Goal: Transaction & Acquisition: Purchase product/service

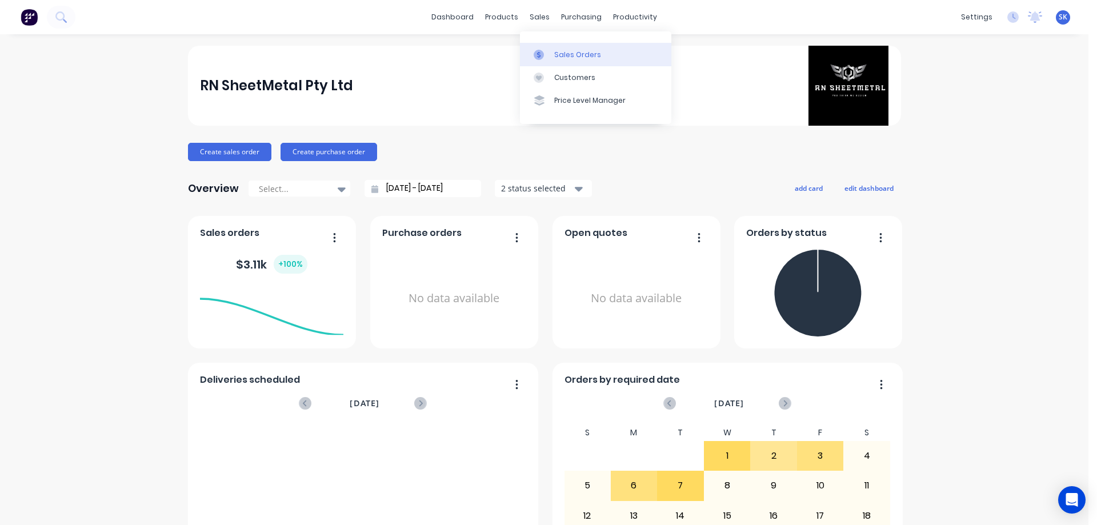
click at [559, 54] on div "Sales Orders" at bounding box center [577, 55] width 47 height 10
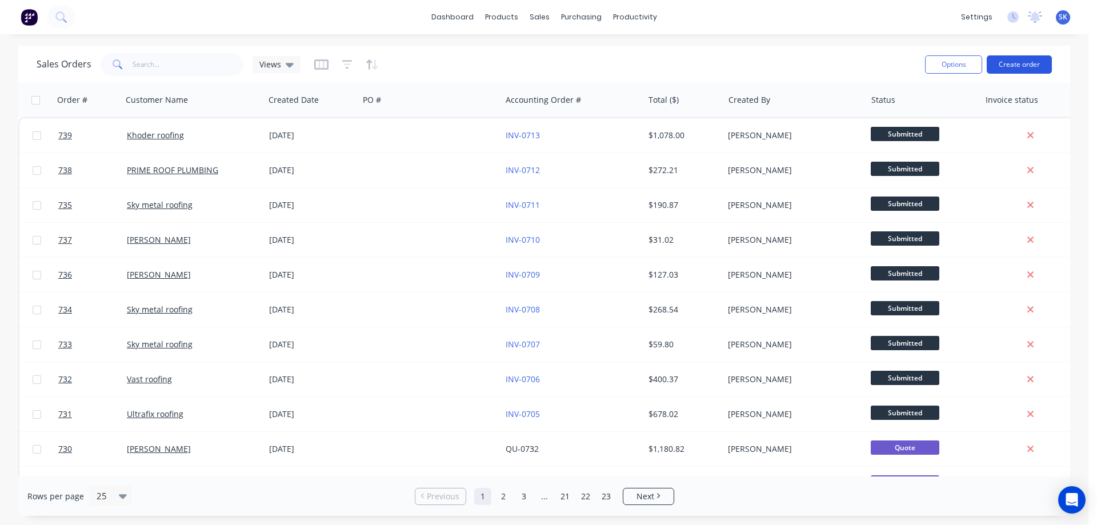
click at [1021, 66] on button "Create order" at bounding box center [1019, 64] width 65 height 18
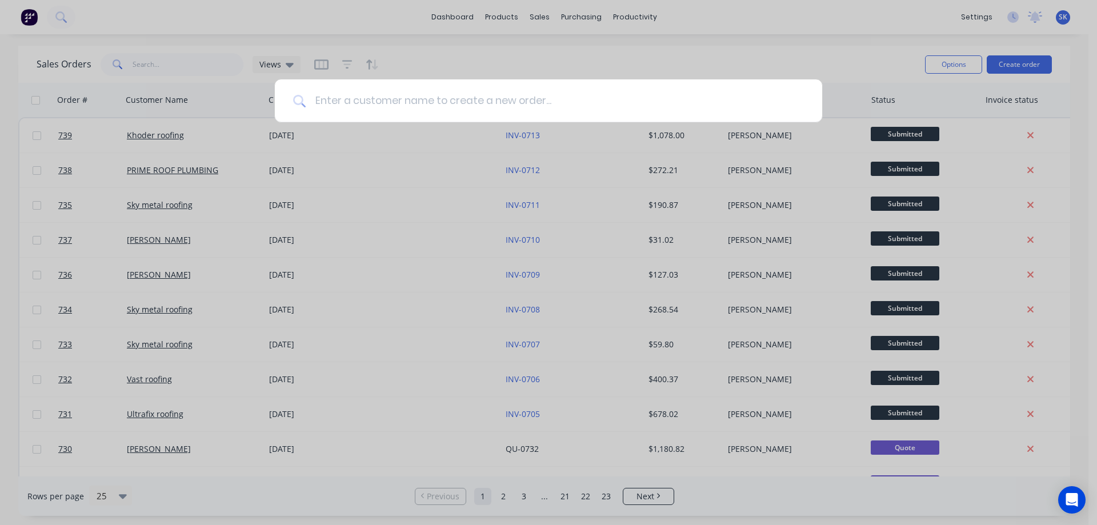
click at [454, 106] on input at bounding box center [555, 100] width 498 height 43
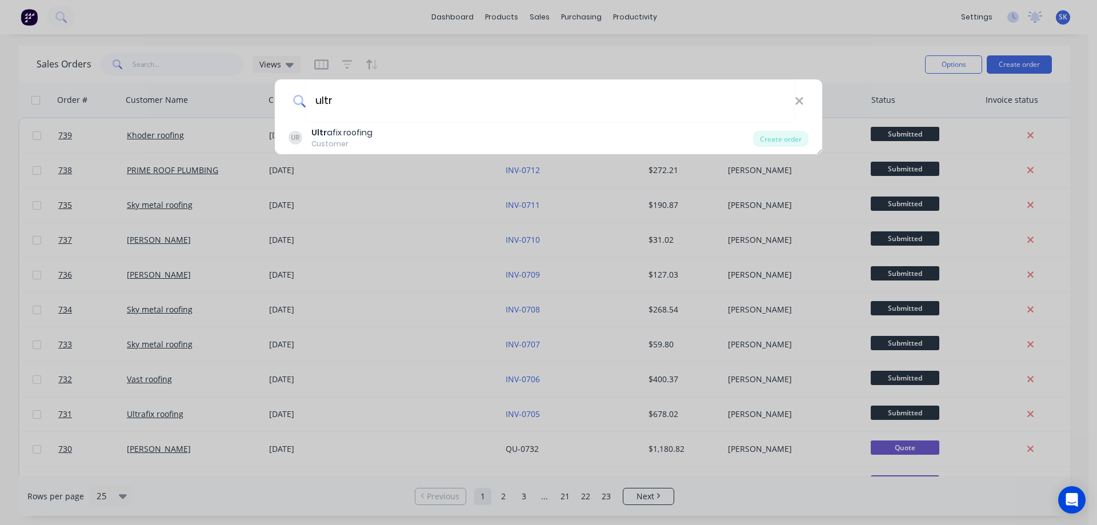
type input "ultr"
click at [421, 134] on div "UR Ultr afix roofing Customer" at bounding box center [521, 138] width 465 height 22
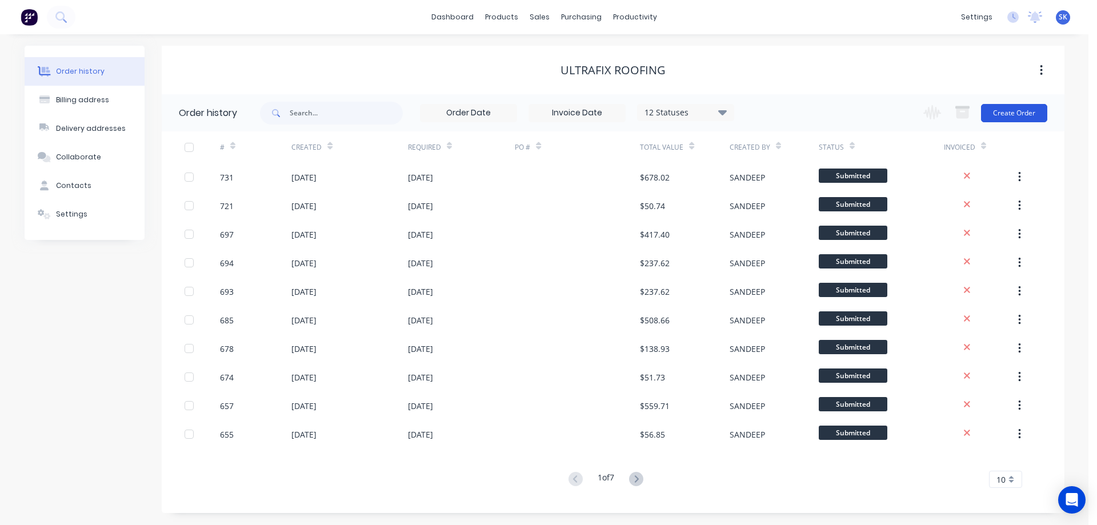
click at [1005, 111] on button "Create Order" at bounding box center [1014, 113] width 66 height 18
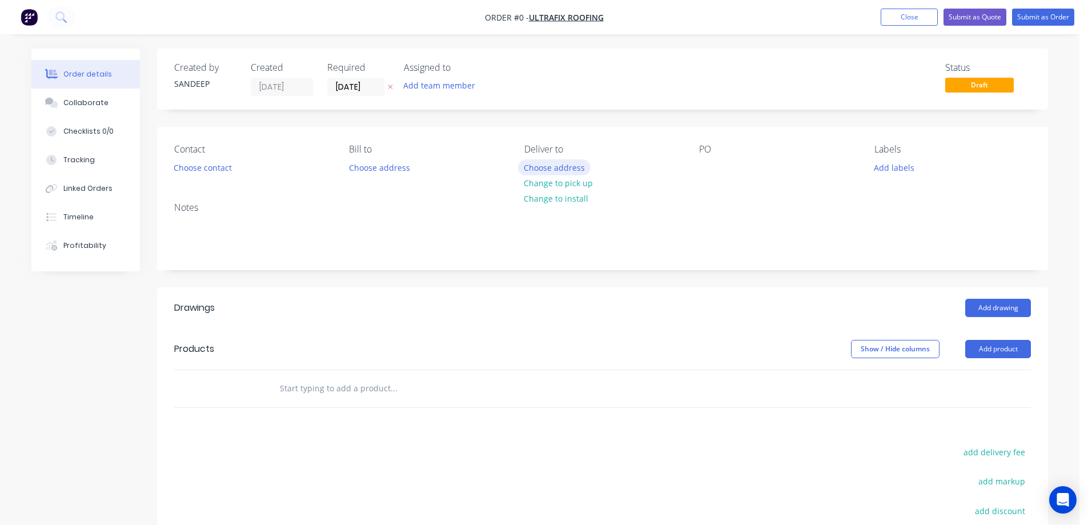
click at [566, 170] on button "Choose address" at bounding box center [554, 166] width 73 height 15
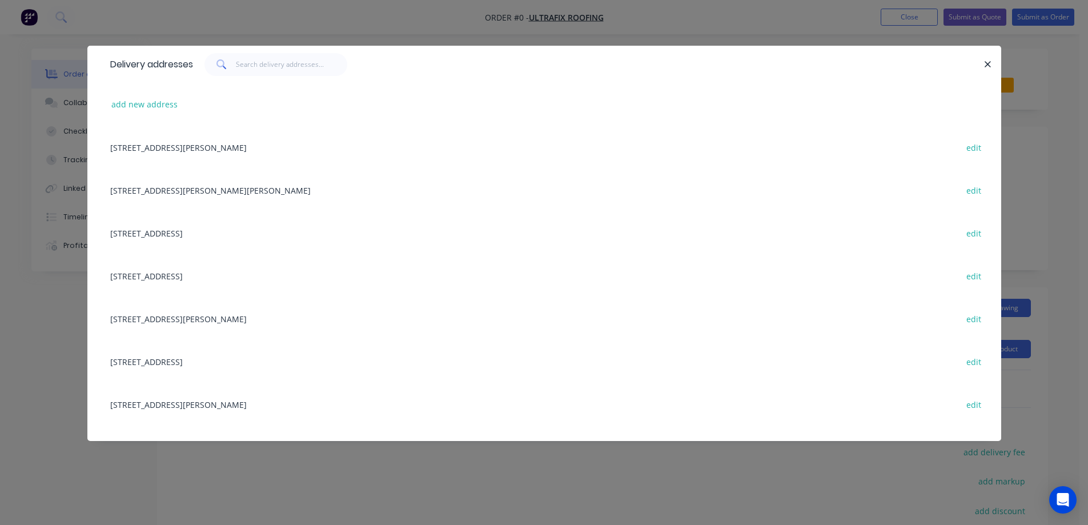
click at [201, 281] on div "[STREET_ADDRESS] edit" at bounding box center [545, 275] width 880 height 43
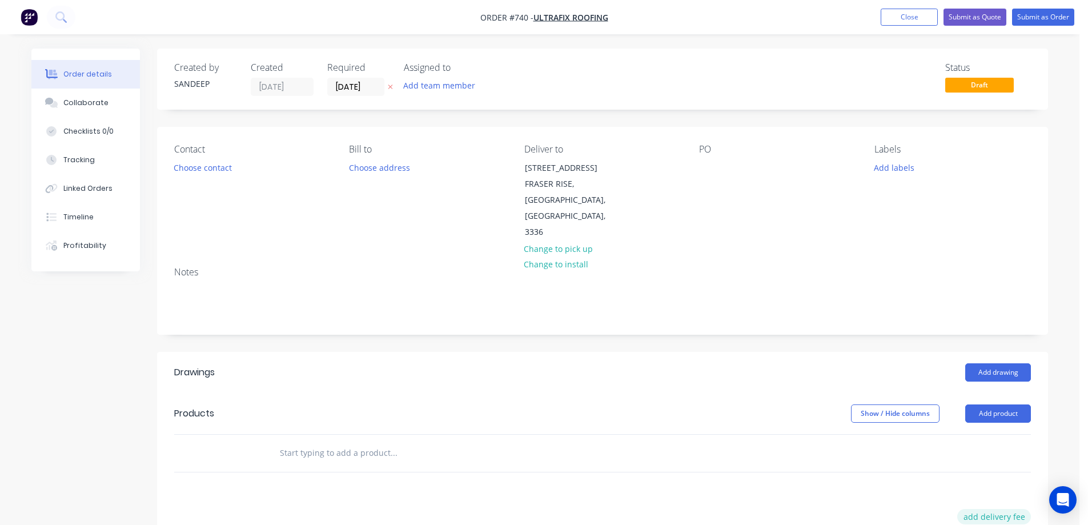
click at [989, 509] on button "add delivery fee" at bounding box center [995, 516] width 74 height 15
type input "50"
click at [387, 442] on input "text" at bounding box center [393, 453] width 229 height 23
type input "r"
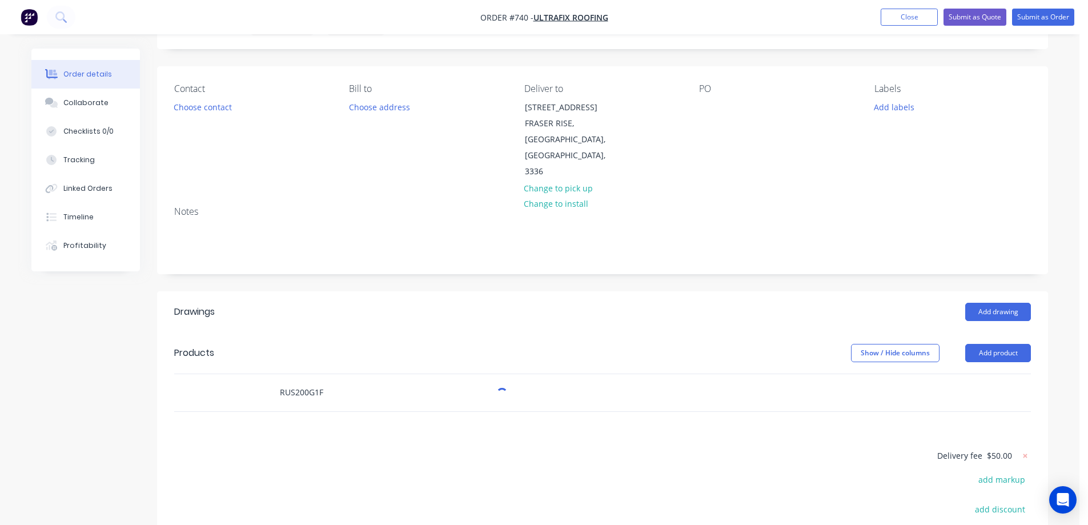
scroll to position [201, 0]
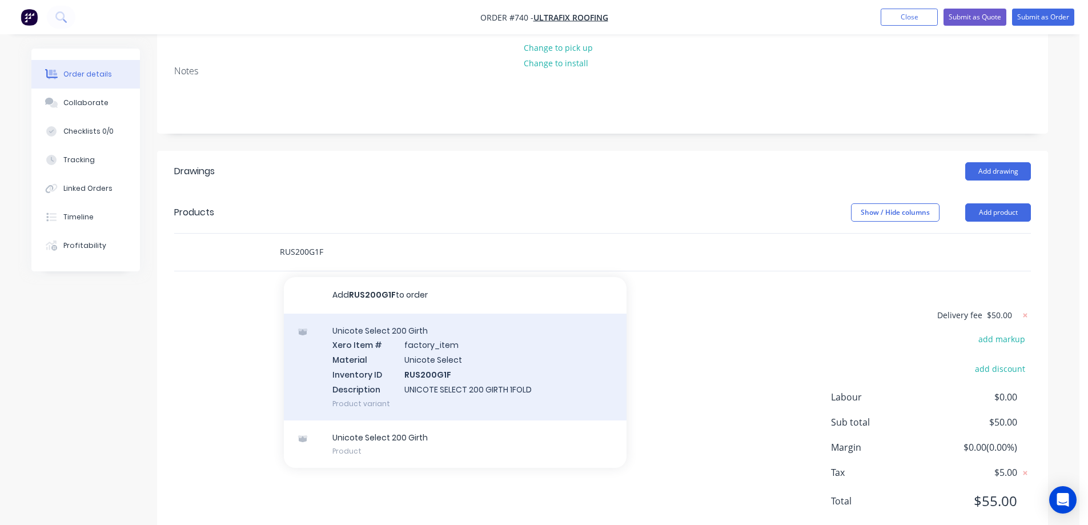
type input "RUS200G1F"
click at [410, 321] on div "Unicote Select 200 Girth Xero Item # factory_item Material Unicote Select Inven…" at bounding box center [455, 367] width 343 height 107
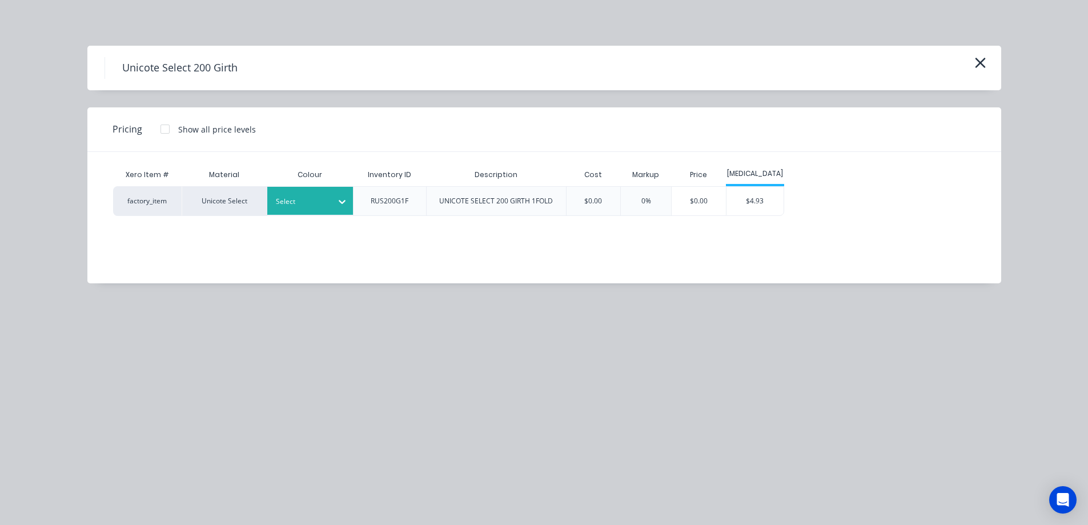
click at [306, 198] on div at bounding box center [301, 201] width 51 height 13
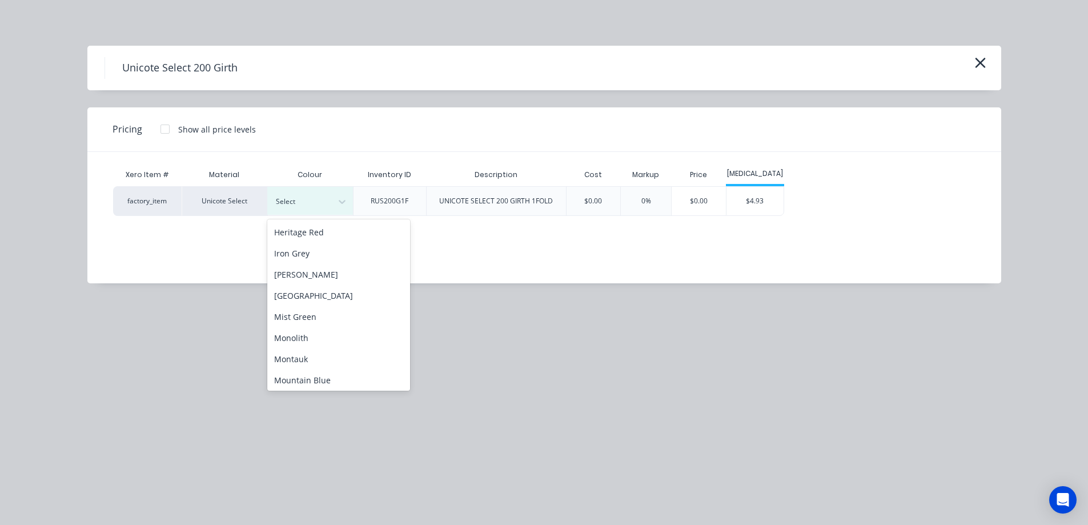
scroll to position [171, 0]
click at [333, 340] on div "Monolith" at bounding box center [338, 335] width 143 height 21
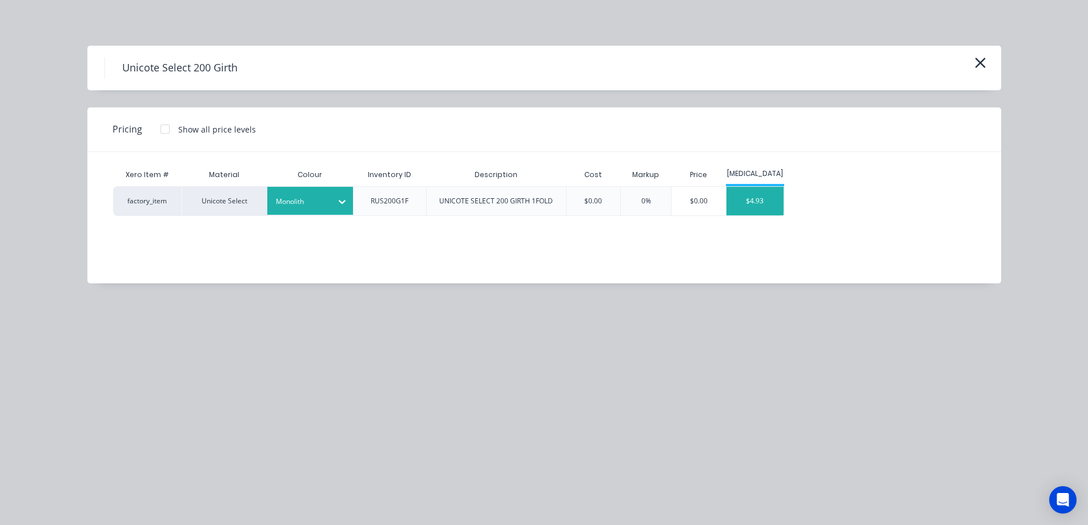
click at [771, 200] on div "$4.93" at bounding box center [755, 201] width 57 height 29
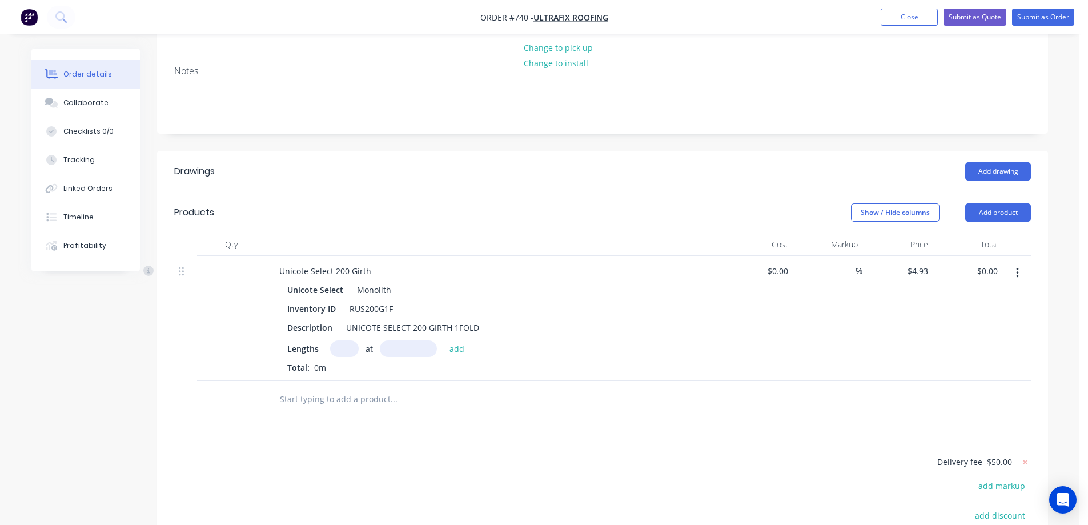
click at [346, 341] on input "text" at bounding box center [344, 349] width 29 height 17
type input "1"
type input "1000mm"
click at [465, 341] on button "add" at bounding box center [457, 348] width 27 height 15
type input "$4.93"
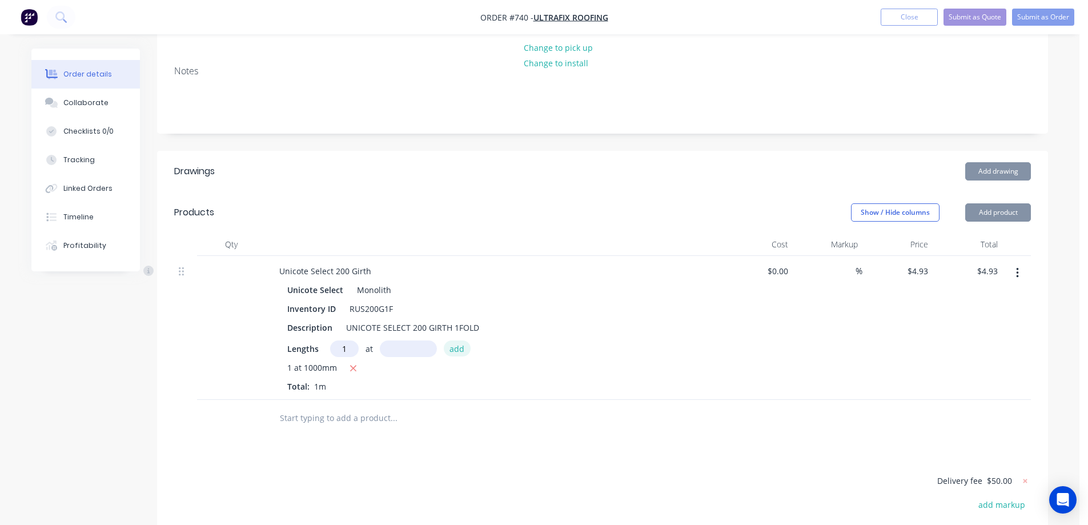
type input "1"
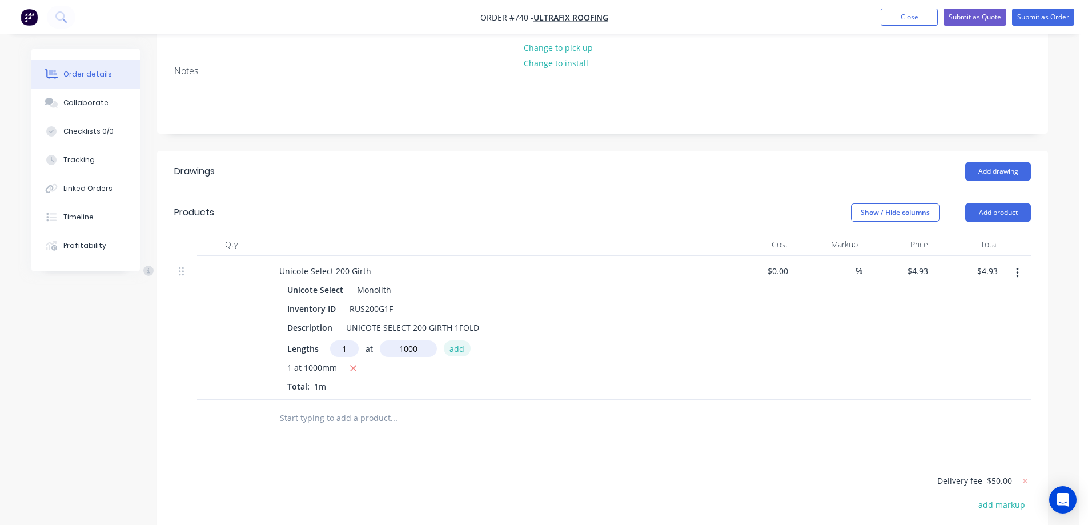
type input "1000mm"
click at [464, 341] on button "add" at bounding box center [457, 348] width 27 height 15
type input "$9.86"
click at [390, 419] on div at bounding box center [471, 437] width 411 height 37
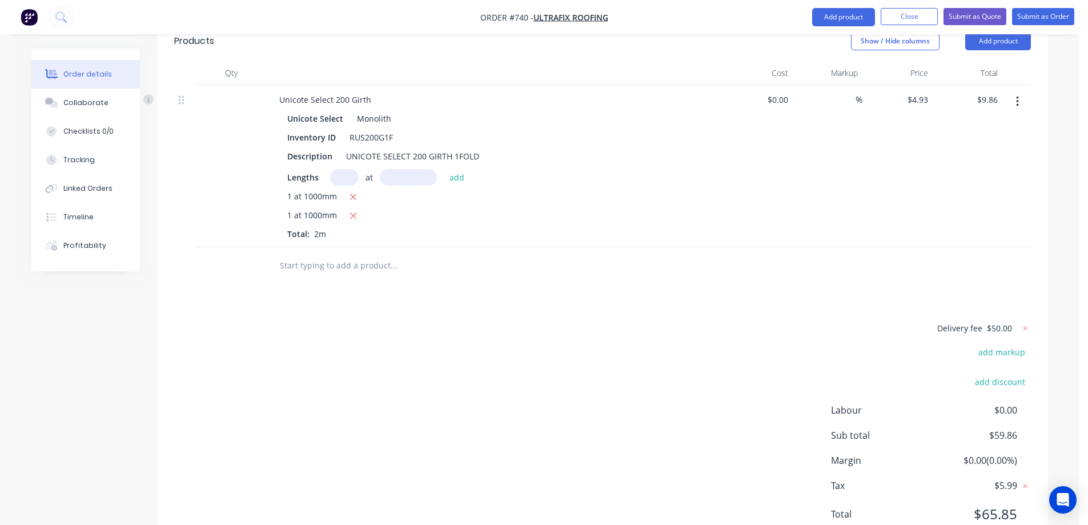
click at [317, 254] on input "text" at bounding box center [393, 265] width 229 height 23
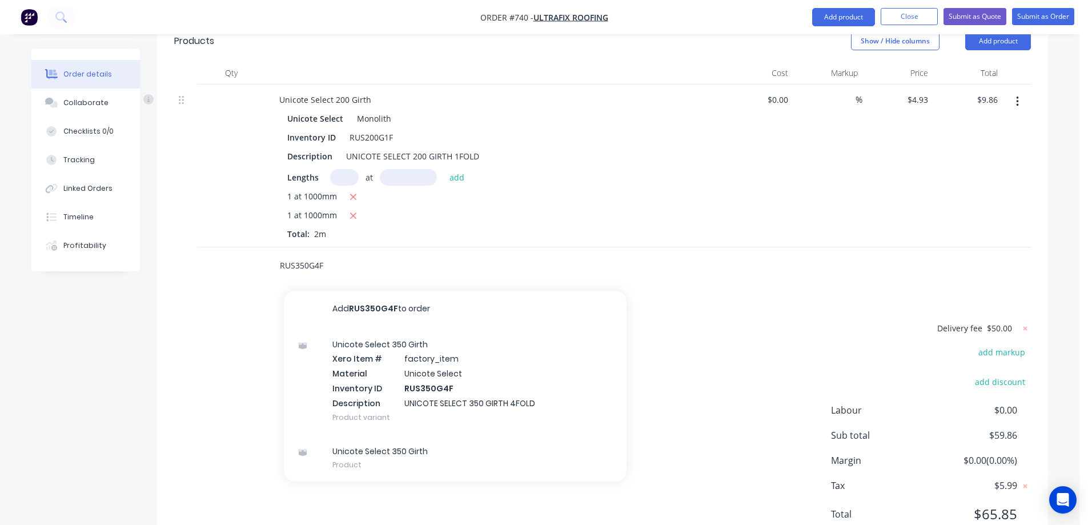
type input "RUS350G4F"
click at [355, 333] on div "Unicote Select 350 Girth Xero Item # factory_item Material Unicote Select Inven…" at bounding box center [455, 380] width 343 height 107
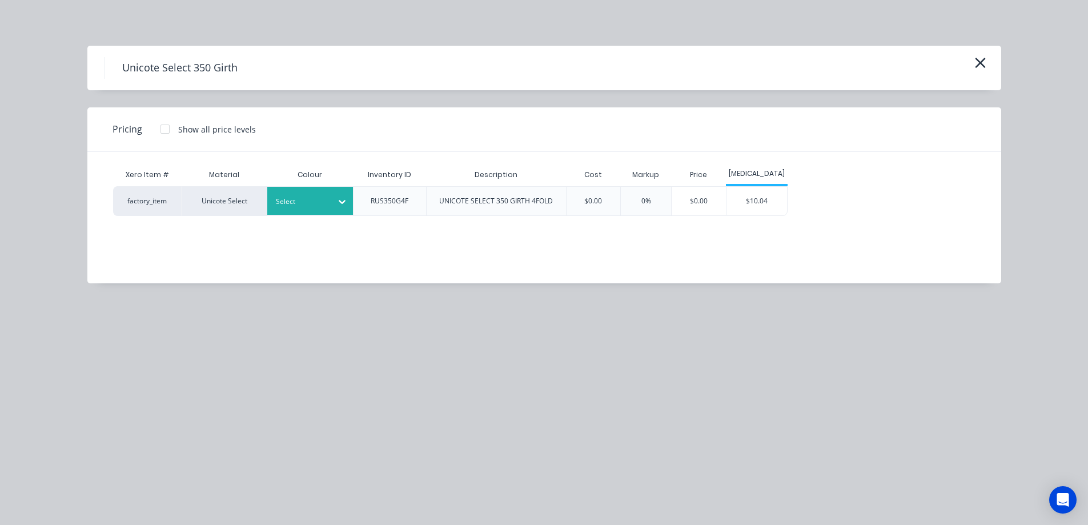
click at [303, 199] on div at bounding box center [301, 201] width 51 height 13
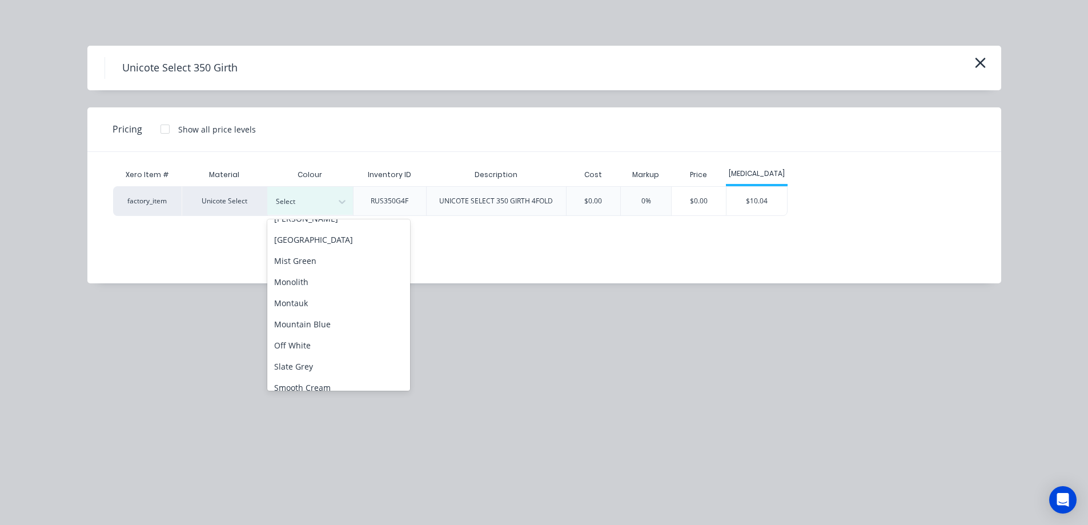
scroll to position [229, 0]
click at [327, 286] on div "Monolith" at bounding box center [338, 278] width 143 height 21
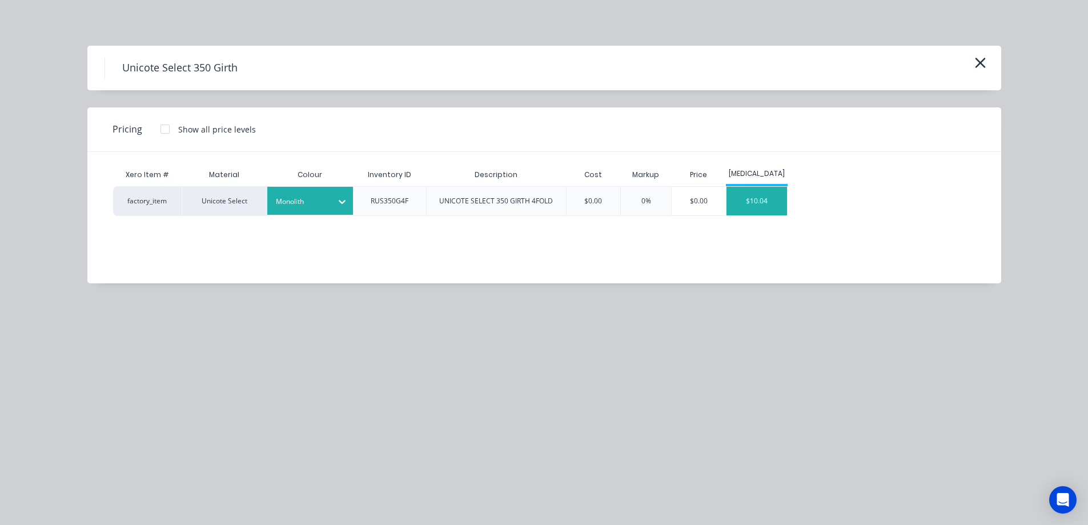
click at [759, 207] on div "$10.04" at bounding box center [757, 201] width 61 height 29
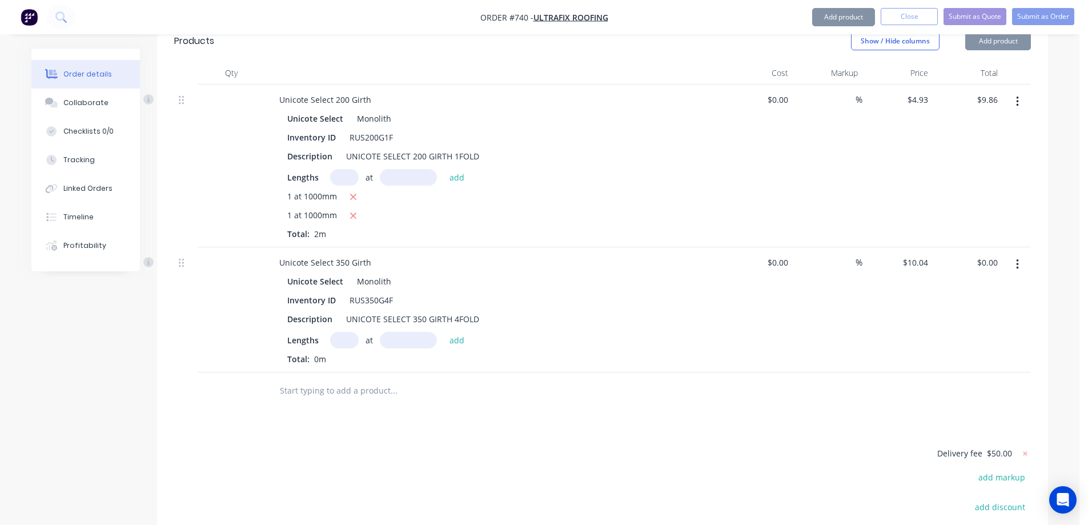
click at [345, 332] on input "text" at bounding box center [344, 340] width 29 height 17
type input "1"
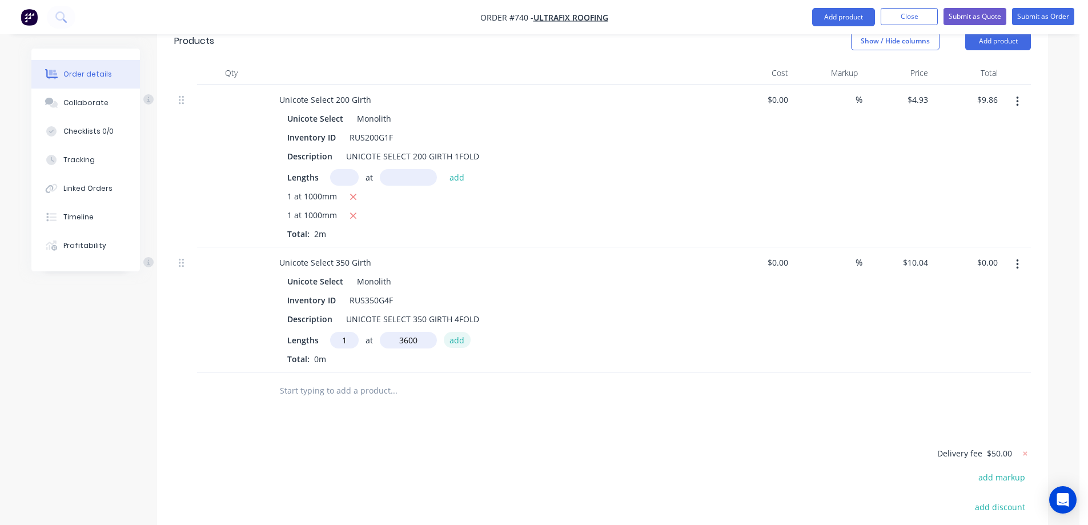
type input "3600mm"
click at [467, 332] on button "add" at bounding box center [457, 339] width 27 height 15
type input "$36.14"
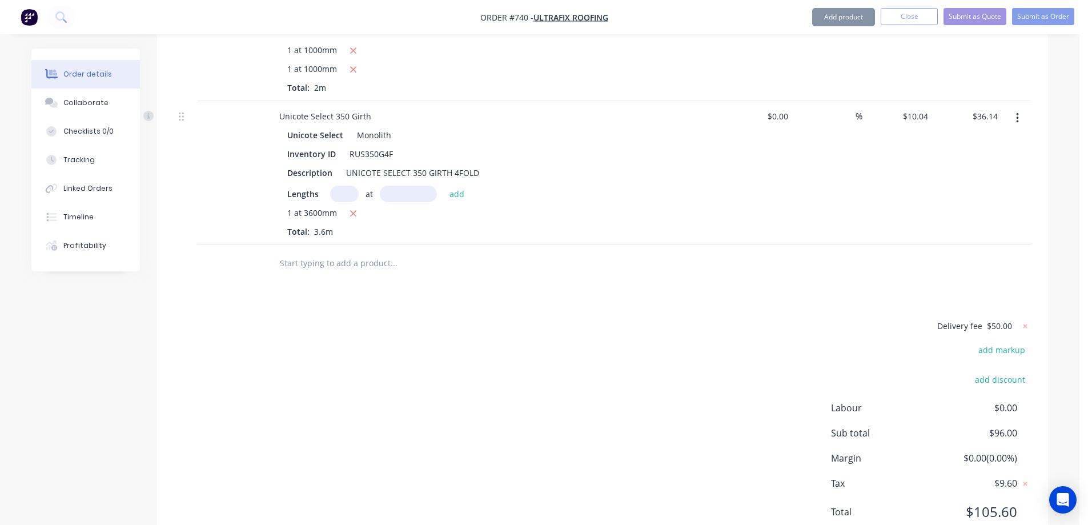
scroll to position [530, 0]
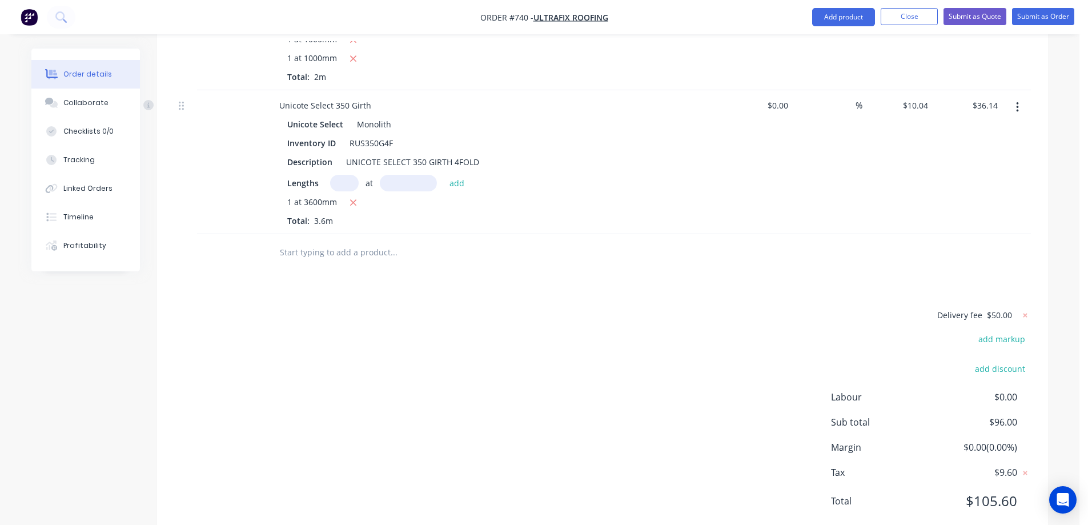
click at [364, 241] on input "text" at bounding box center [393, 252] width 229 height 23
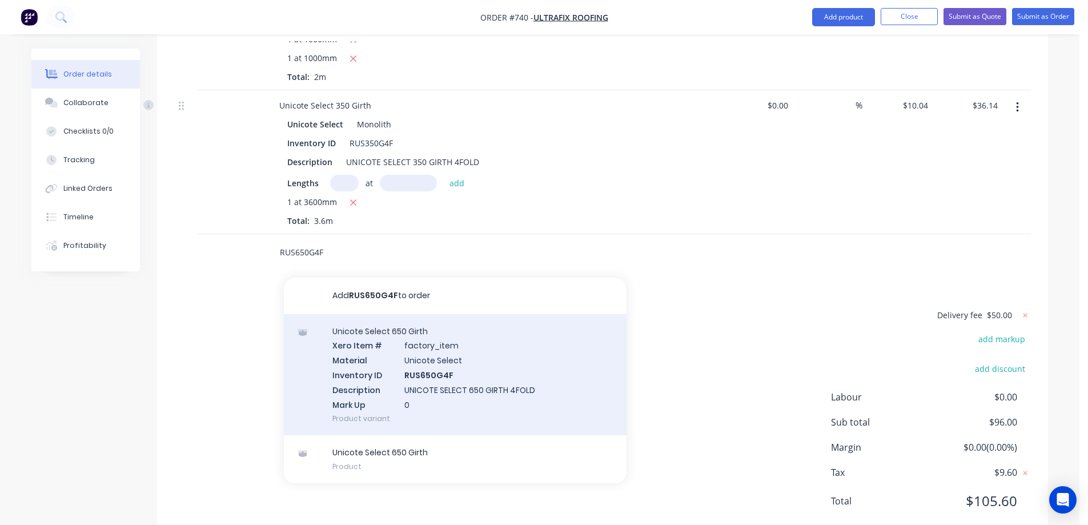
type input "RUS650G4F"
click at [384, 342] on div "Unicote Select 650 Girth Xero Item # factory_item Material Unicote Select Inven…" at bounding box center [455, 375] width 343 height 122
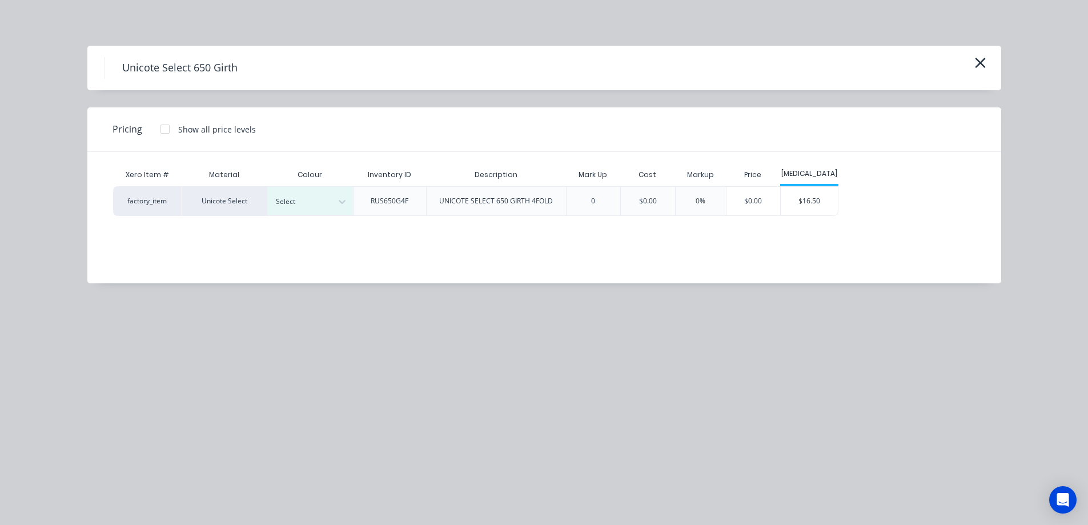
click at [318, 198] on div at bounding box center [301, 201] width 51 height 13
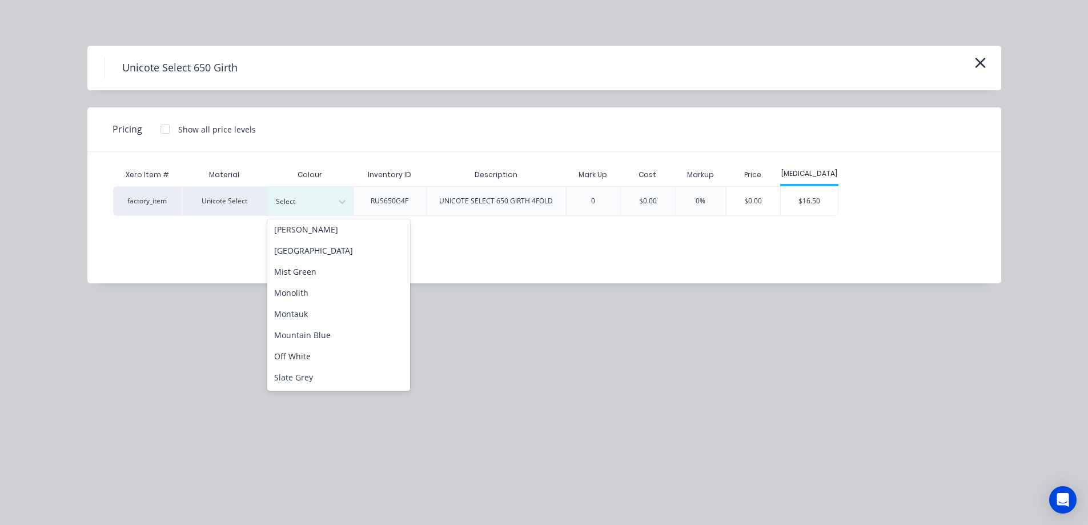
scroll to position [229, 0]
click at [315, 282] on div "Monolith" at bounding box center [338, 278] width 143 height 21
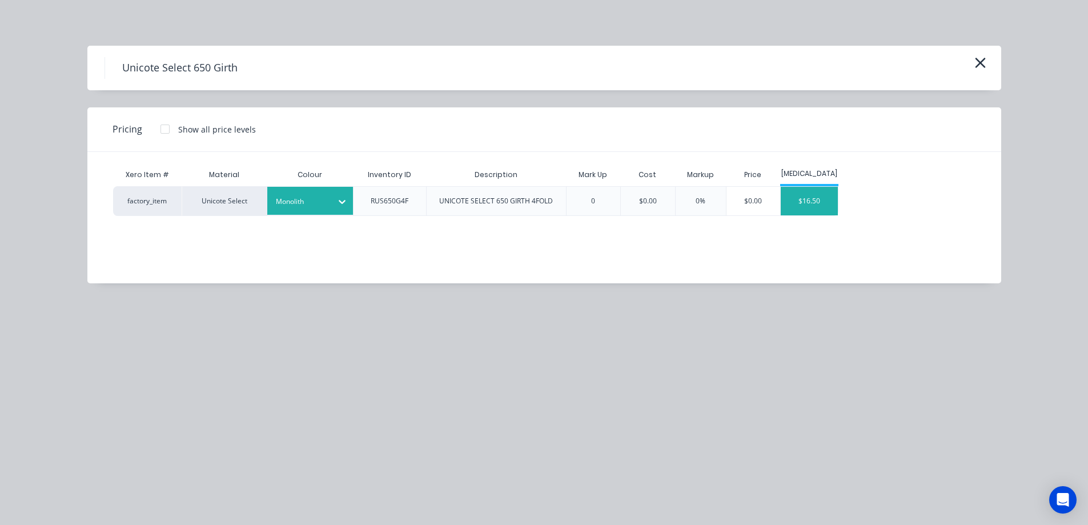
click at [817, 210] on div "$16.50" at bounding box center [809, 201] width 57 height 29
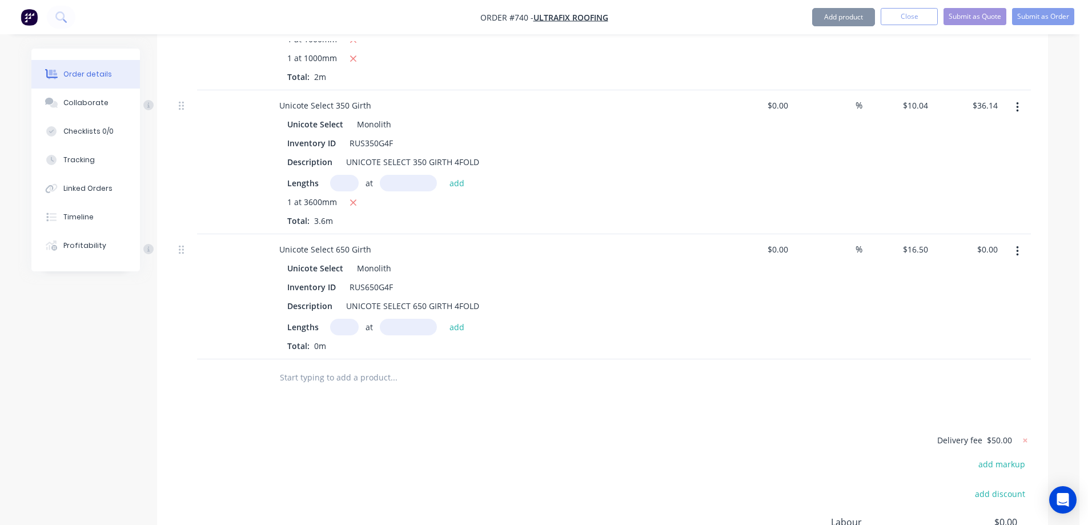
click at [342, 319] on input "text" at bounding box center [344, 327] width 29 height 17
type input "1"
type input "4100mm"
click at [457, 319] on button "add" at bounding box center [457, 326] width 27 height 15
type input "$67.65"
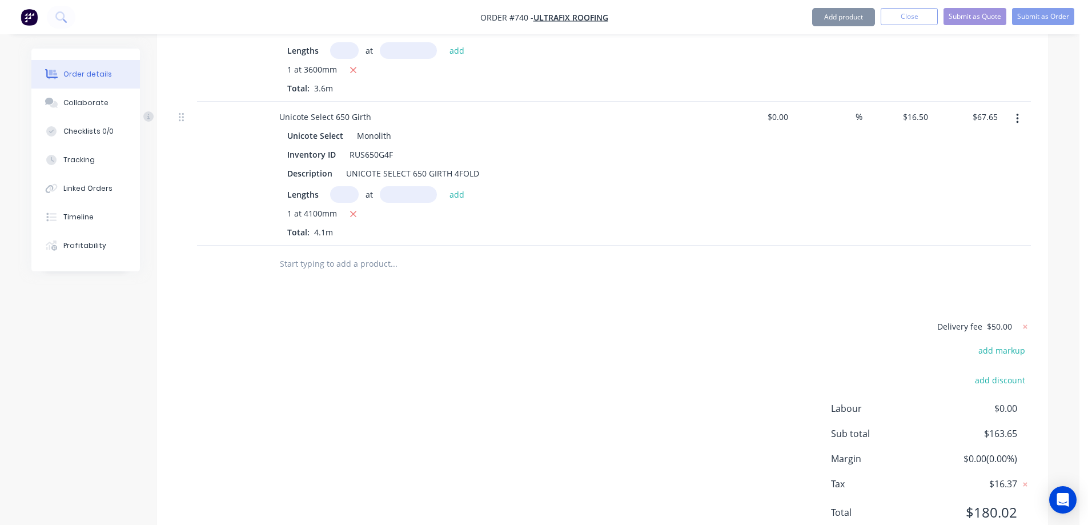
scroll to position [674, 0]
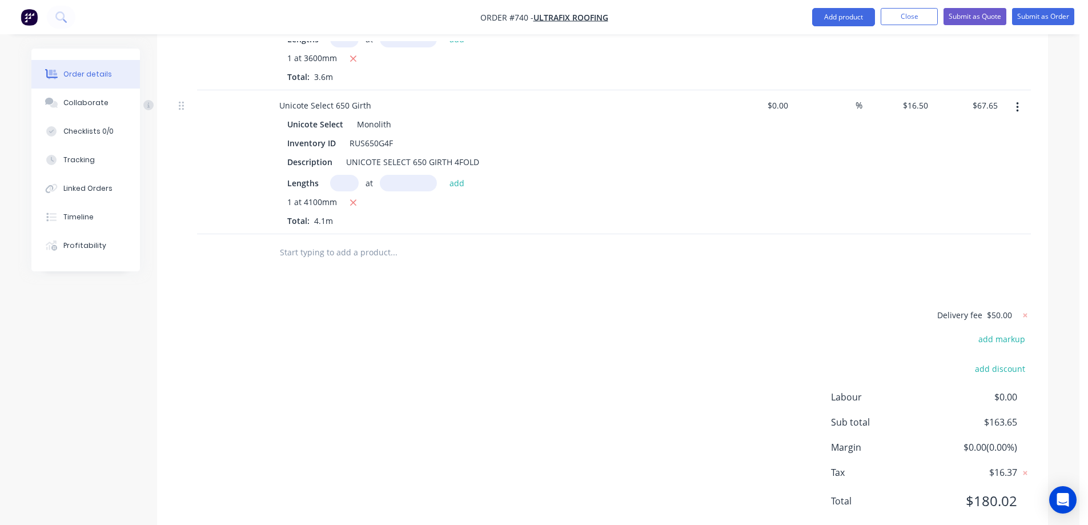
click at [345, 241] on input "text" at bounding box center [393, 252] width 229 height 23
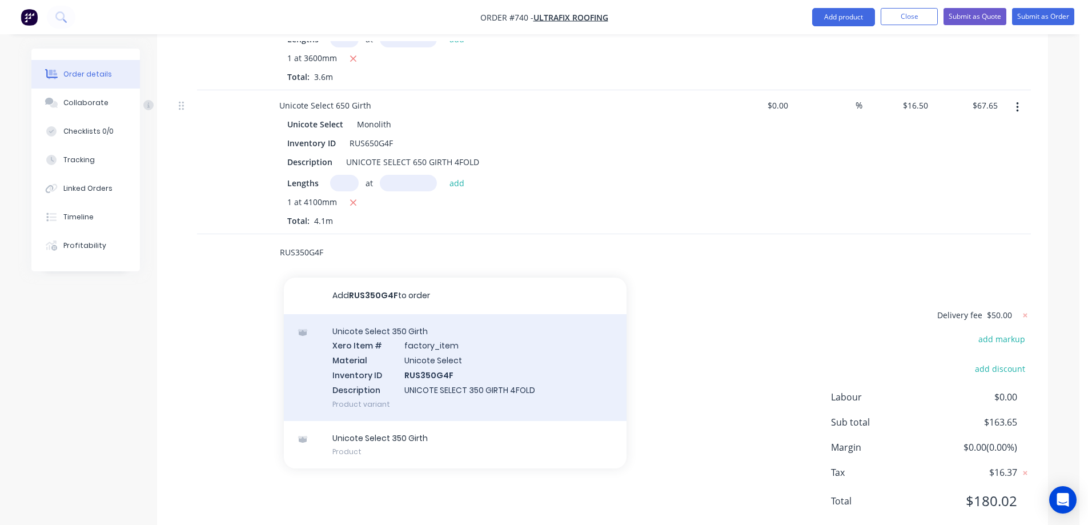
type input "RUS350G4F"
click at [368, 318] on div "Unicote Select 350 Girth Xero Item # factory_item Material Unicote Select Inven…" at bounding box center [455, 367] width 343 height 107
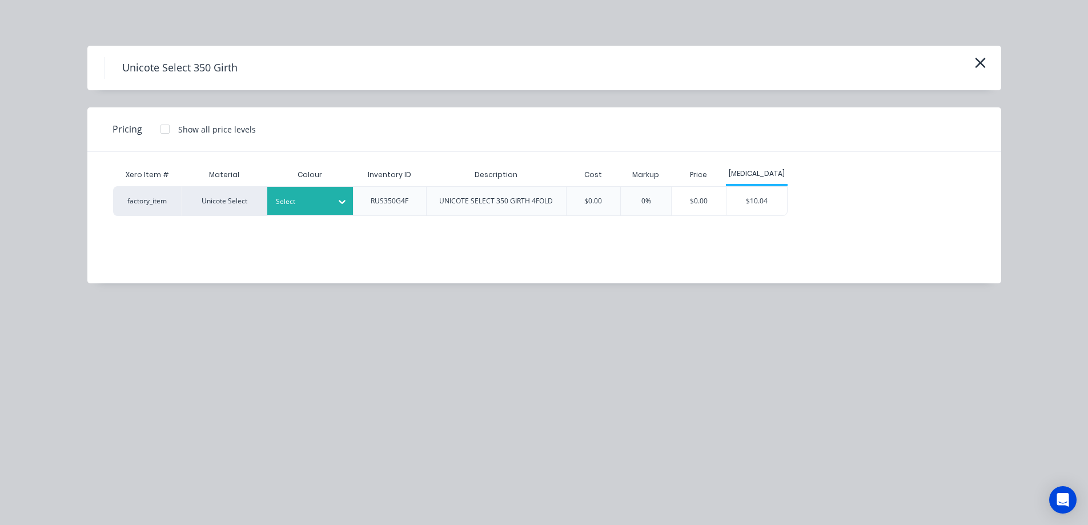
click at [305, 206] on div at bounding box center [301, 201] width 51 height 13
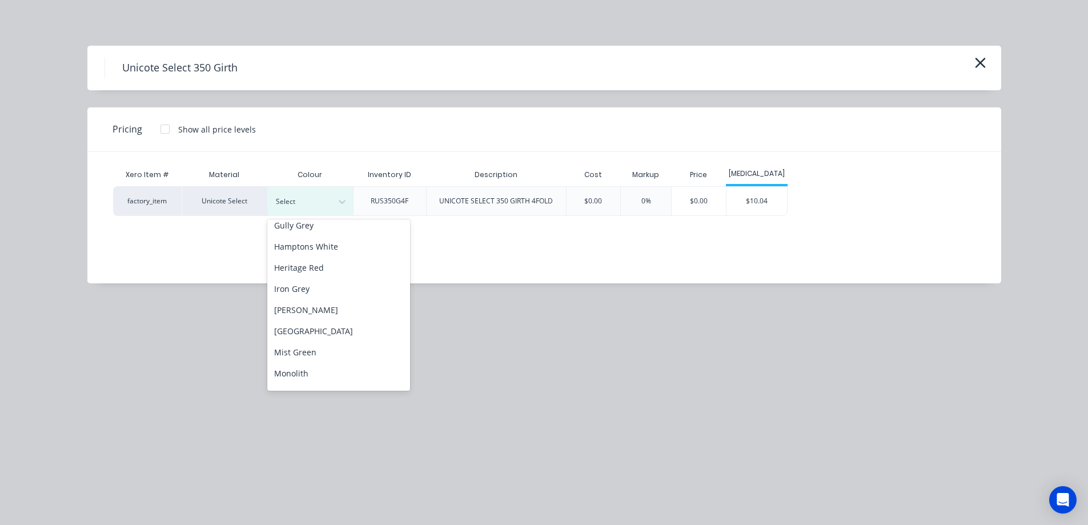
scroll to position [171, 0]
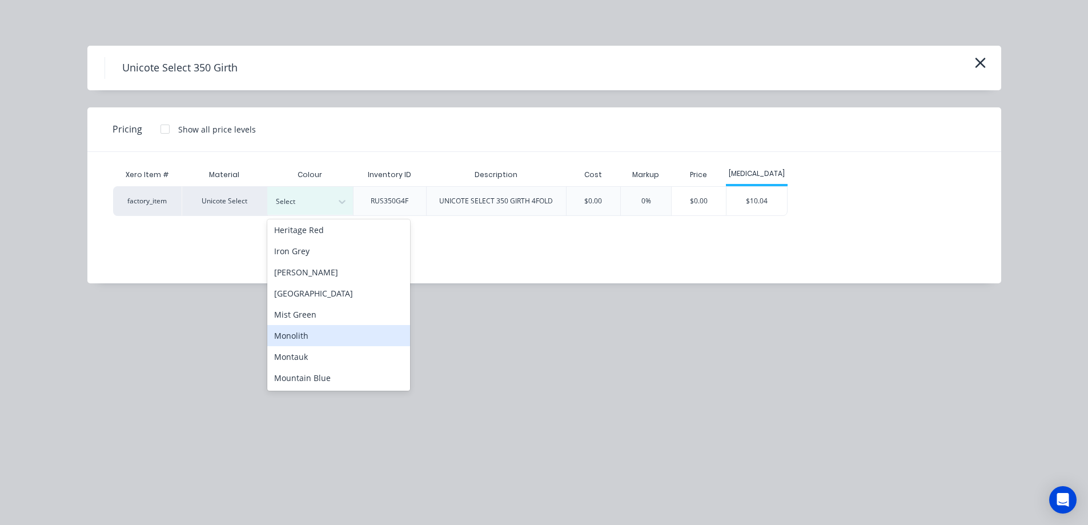
click at [310, 337] on div "Monolith" at bounding box center [338, 335] width 143 height 21
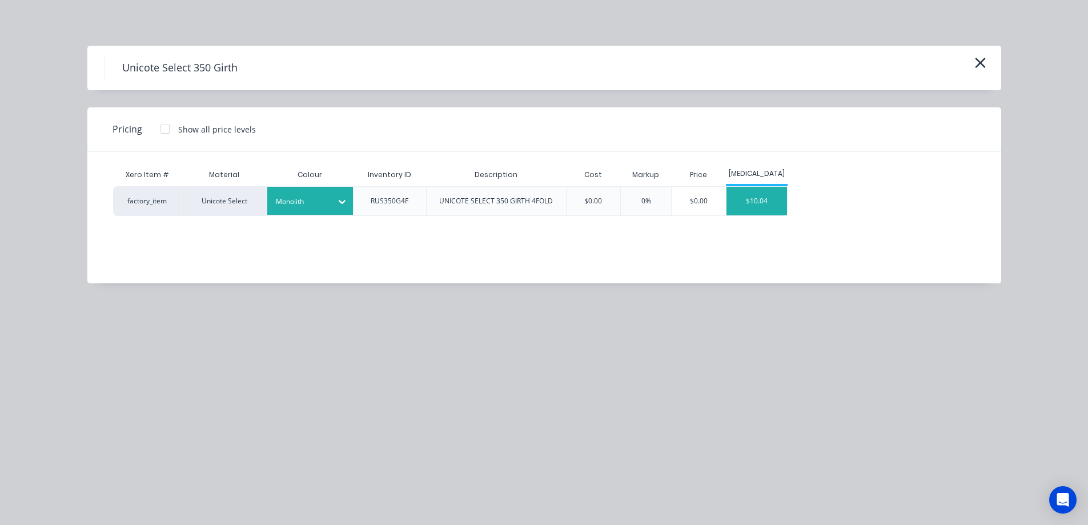
click at [757, 196] on div "$10.04" at bounding box center [757, 201] width 61 height 29
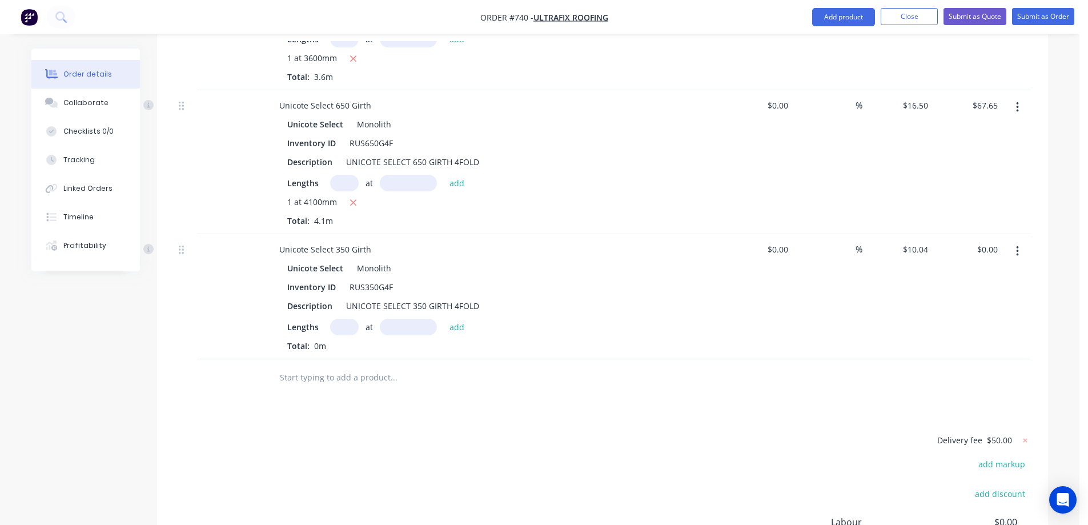
click at [349, 319] on input "text" at bounding box center [344, 327] width 29 height 17
type input "1"
type input "1900mm"
click at [446, 319] on button "add" at bounding box center [457, 326] width 27 height 15
type input "$19.08"
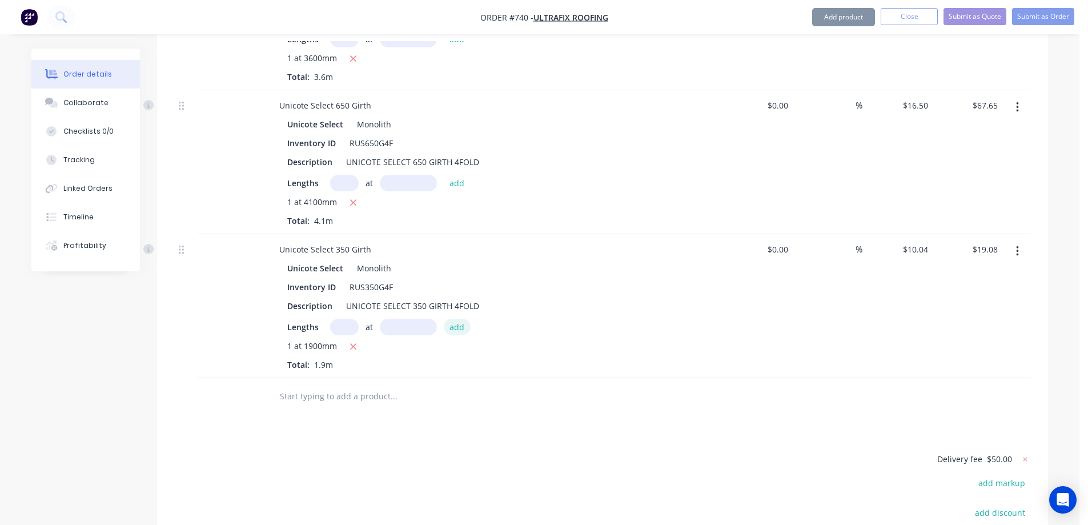
scroll to position [818, 0]
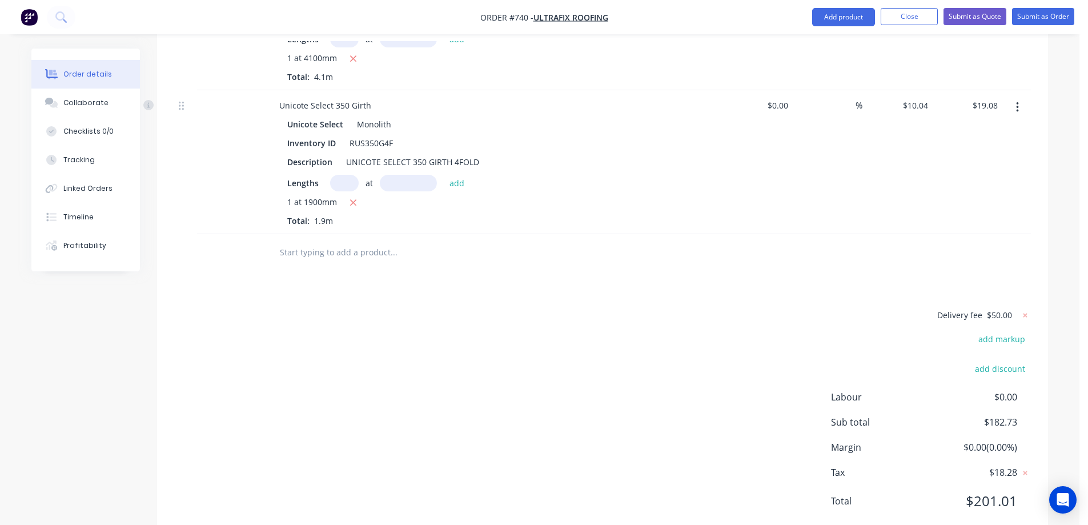
click at [317, 241] on input "text" at bounding box center [393, 252] width 229 height 23
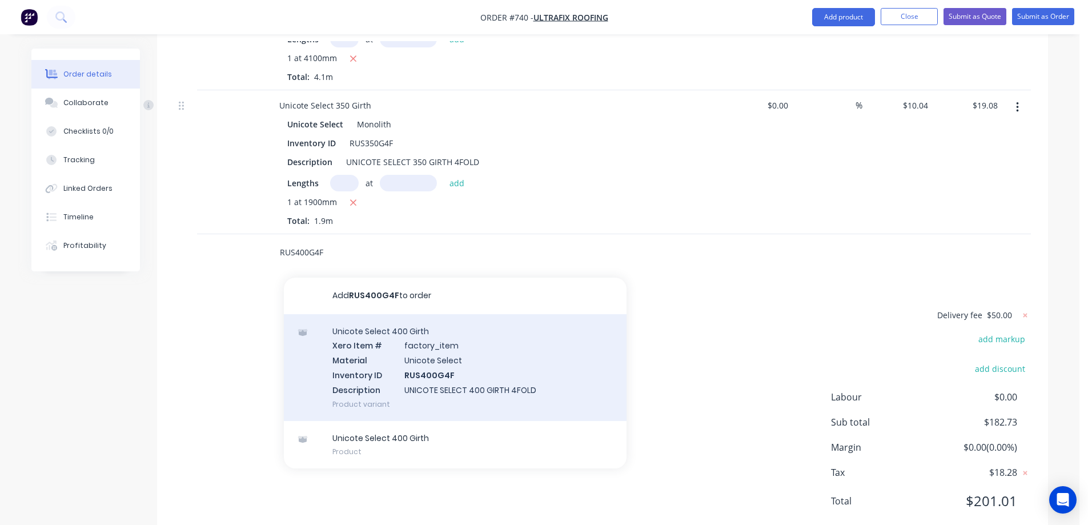
type input "RUS400G4F"
click at [368, 314] on div "Unicote Select 400 Girth Xero Item # factory_item Material Unicote Select Inven…" at bounding box center [455, 367] width 343 height 107
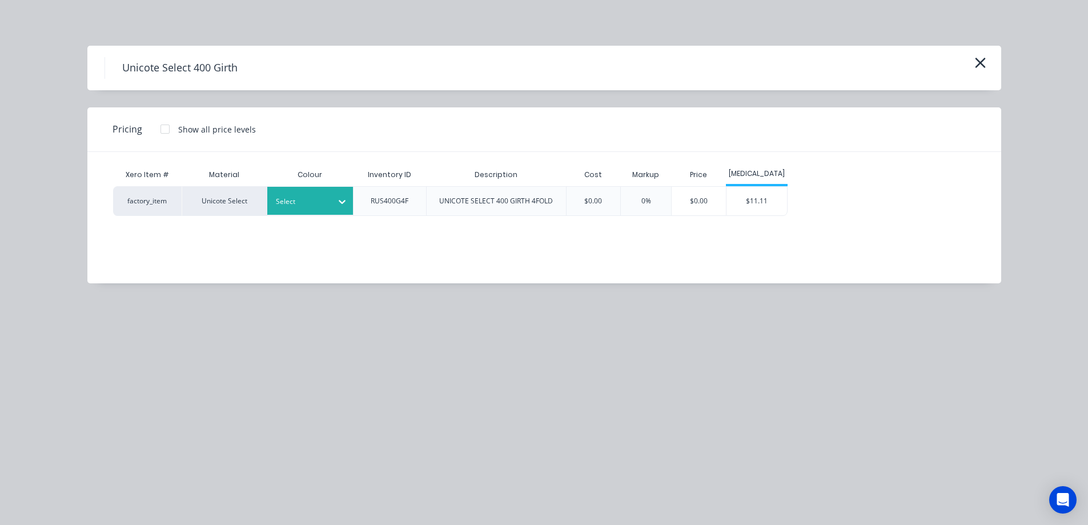
click at [326, 201] on div at bounding box center [301, 201] width 51 height 13
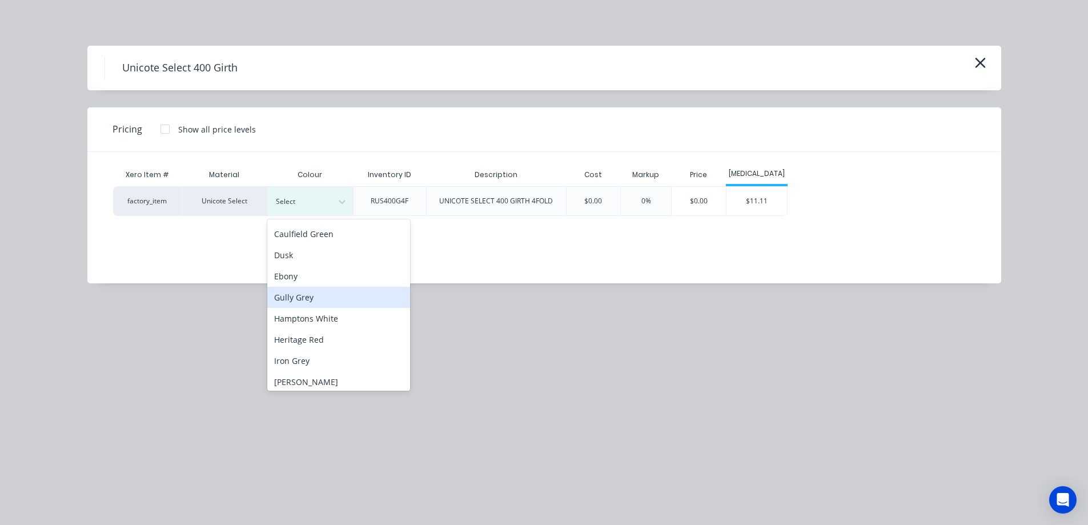
scroll to position [229, 0]
click at [317, 282] on div "Monolith" at bounding box center [338, 278] width 143 height 21
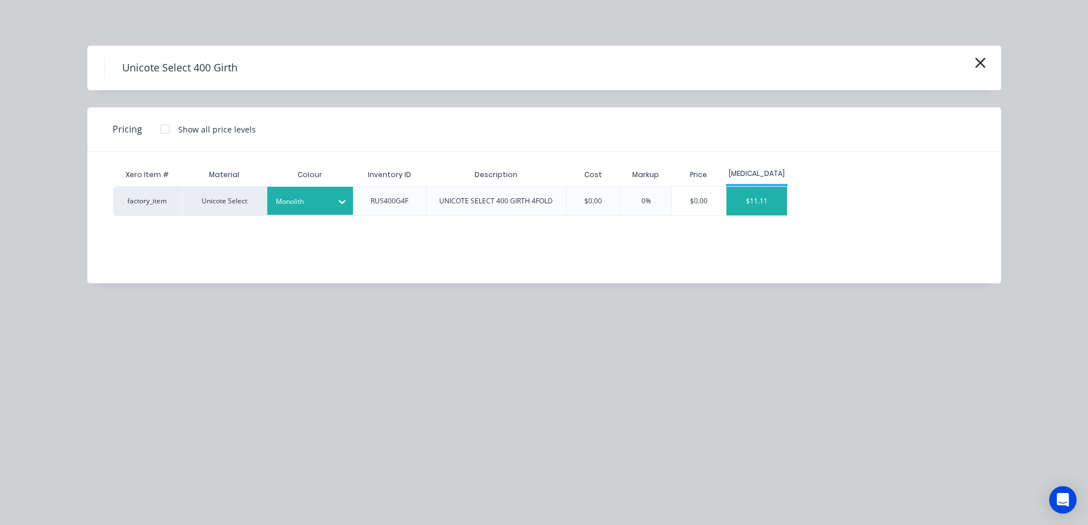
click at [749, 201] on div "$11.11" at bounding box center [757, 201] width 61 height 29
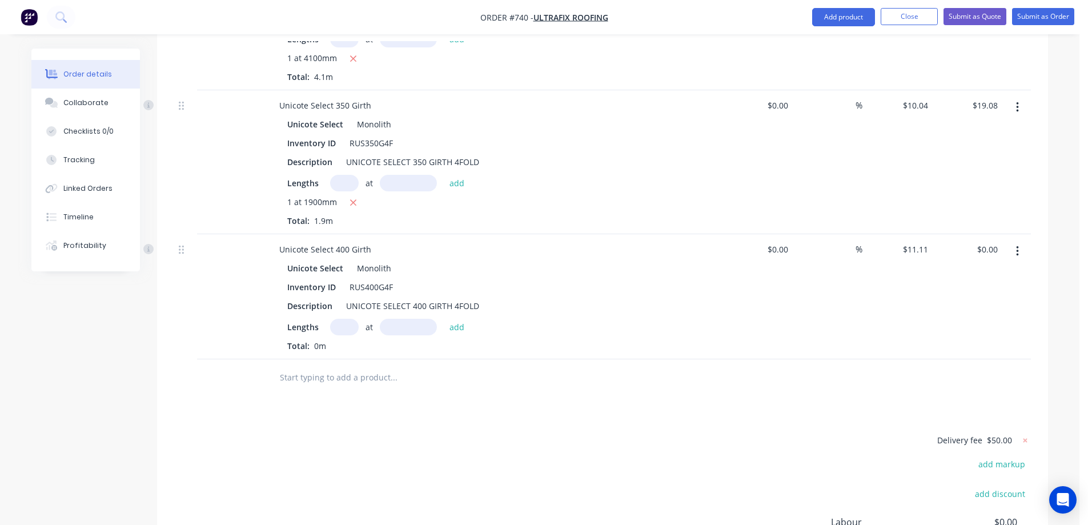
click at [342, 319] on input "text" at bounding box center [344, 327] width 29 height 17
type input "1"
type input "6800mm"
click at [455, 319] on button "add" at bounding box center [457, 326] width 27 height 15
type input "$75.55"
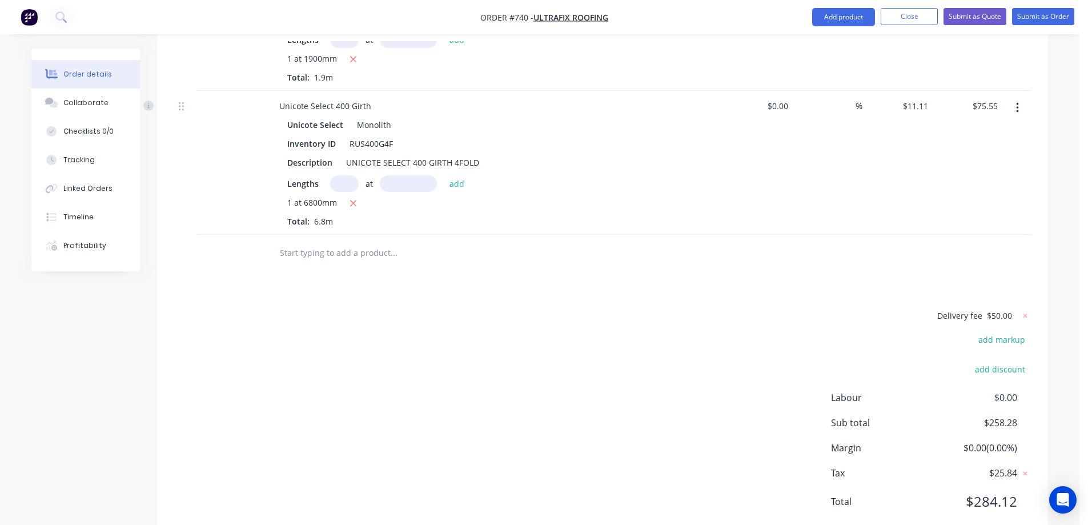
scroll to position [962, 0]
click at [354, 241] on input "text" at bounding box center [393, 252] width 229 height 23
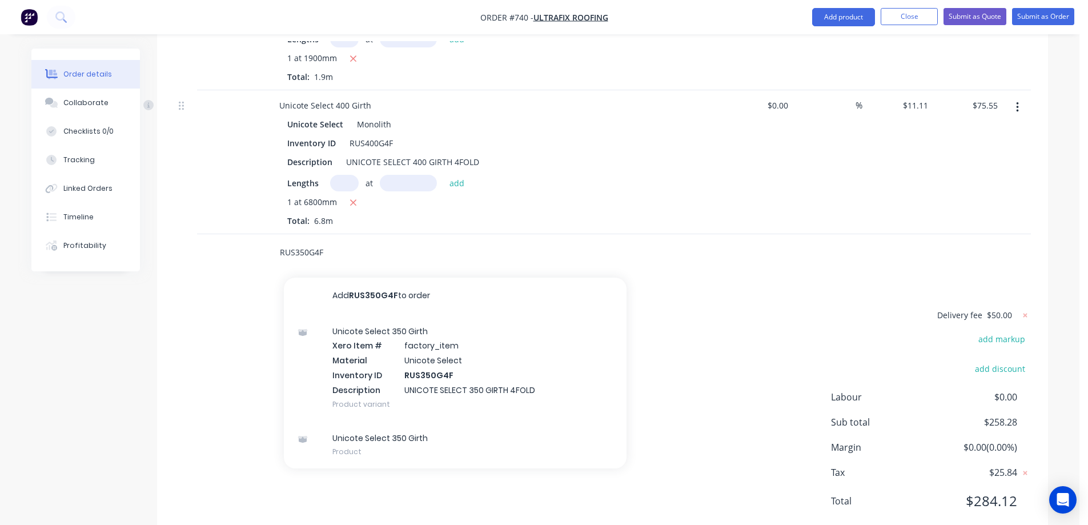
type input "RUS350G4F"
click at [369, 319] on div "Unicote Select 350 Girth Xero Item # factory_item Material Unicote Select Inven…" at bounding box center [455, 367] width 343 height 107
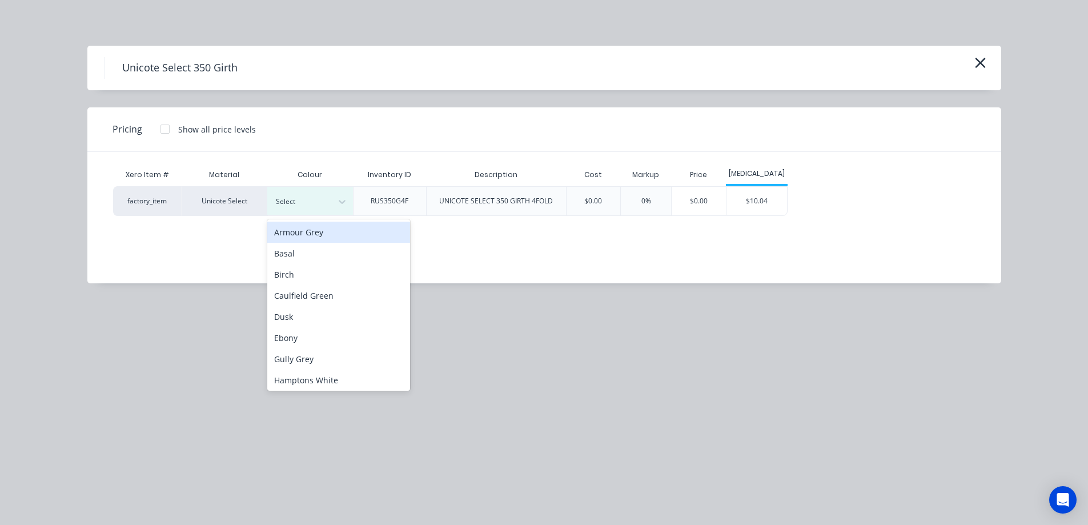
click at [326, 198] on div at bounding box center [301, 201] width 51 height 13
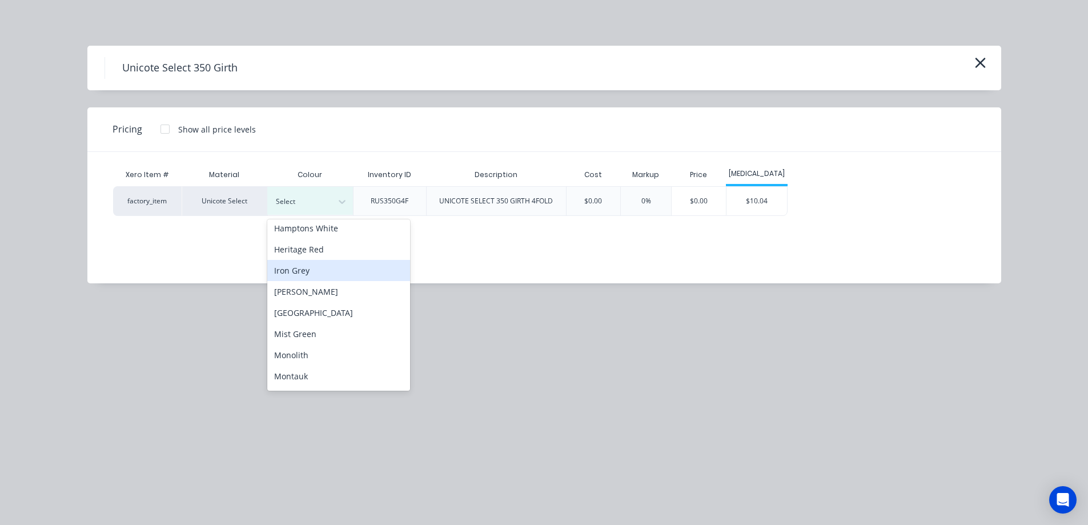
scroll to position [171, 0]
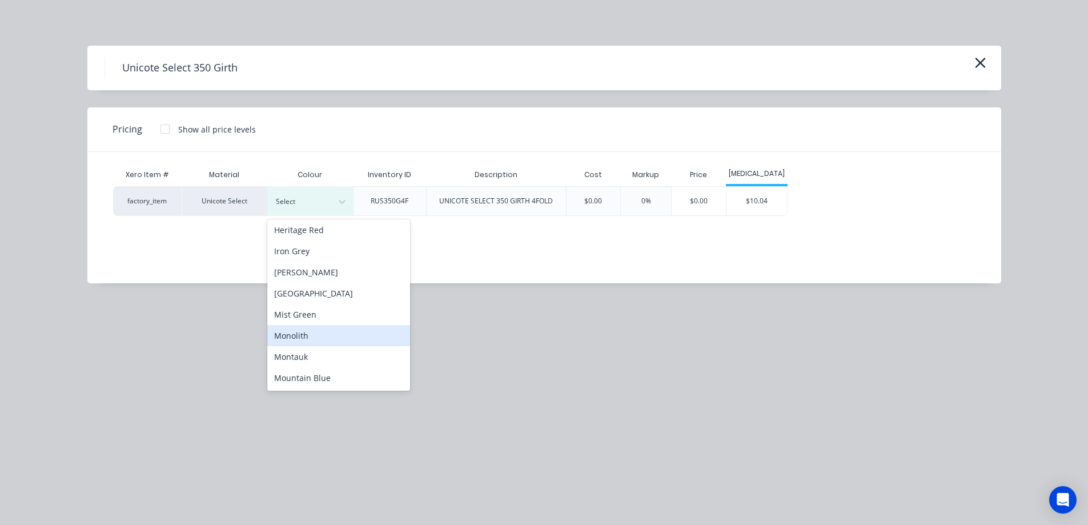
click at [318, 337] on div "Monolith" at bounding box center [338, 335] width 143 height 21
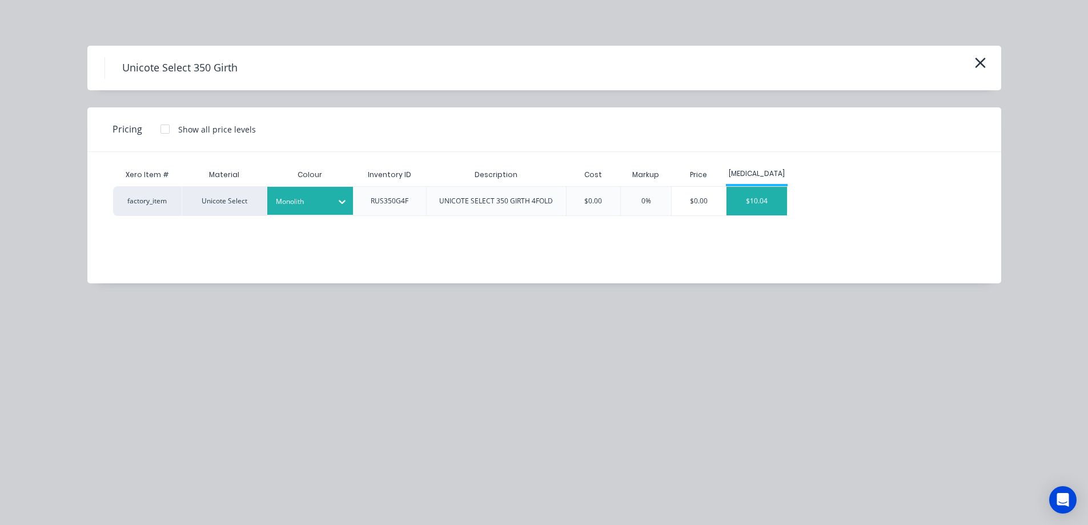
click at [753, 191] on div "$10.04" at bounding box center [757, 201] width 61 height 29
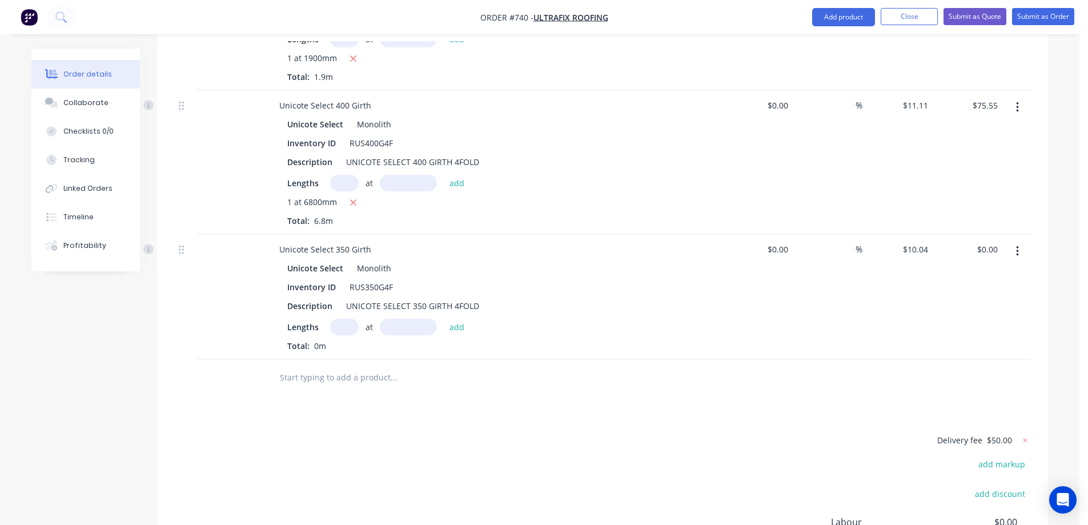
click at [343, 319] on input "text" at bounding box center [344, 327] width 29 height 17
type input "1"
type input "5500mm"
click at [450, 319] on button "add" at bounding box center [457, 326] width 27 height 15
type input "$55.22"
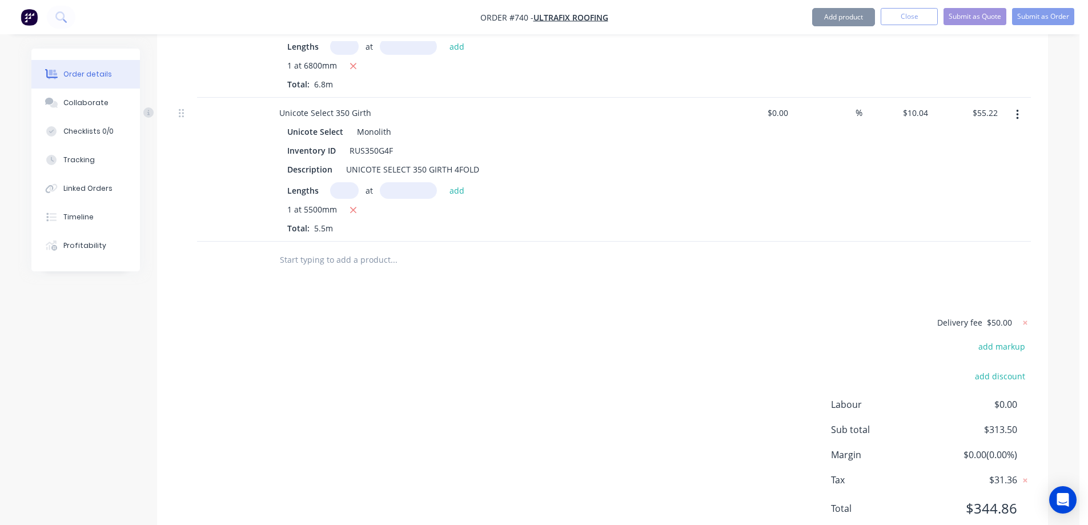
scroll to position [1106, 0]
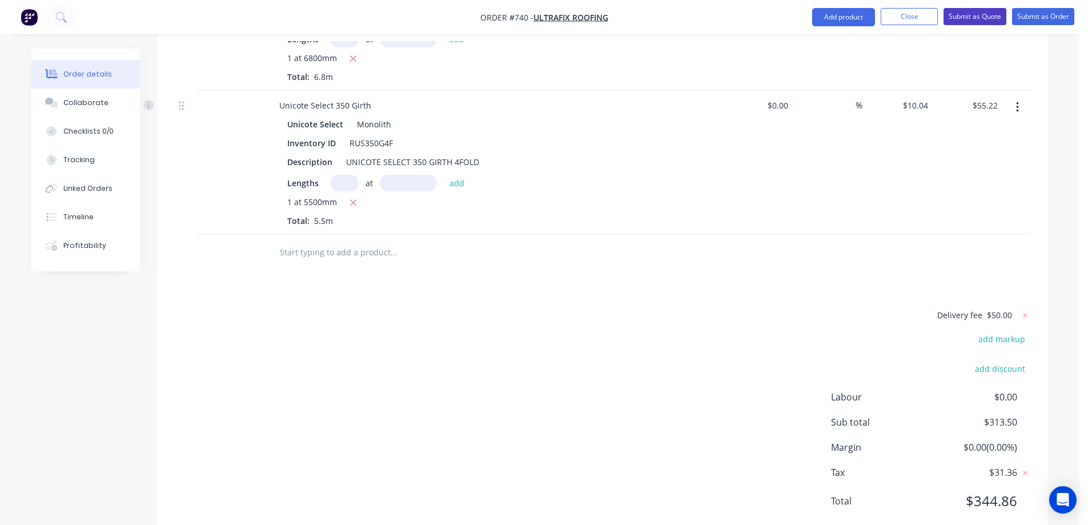
click at [970, 18] on button "Submit as Quote" at bounding box center [975, 16] width 63 height 17
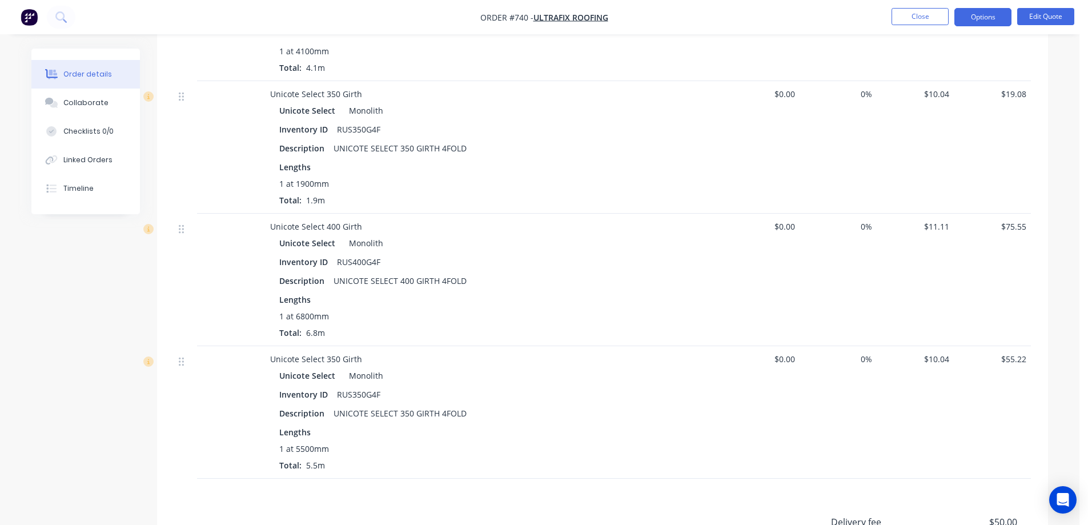
scroll to position [743, 0]
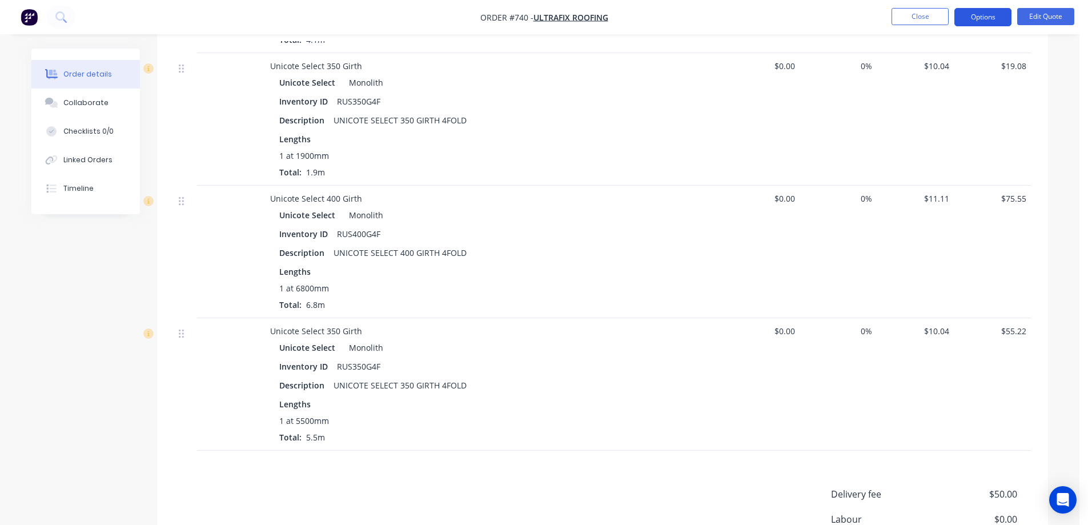
click at [986, 18] on button "Options" at bounding box center [983, 17] width 57 height 18
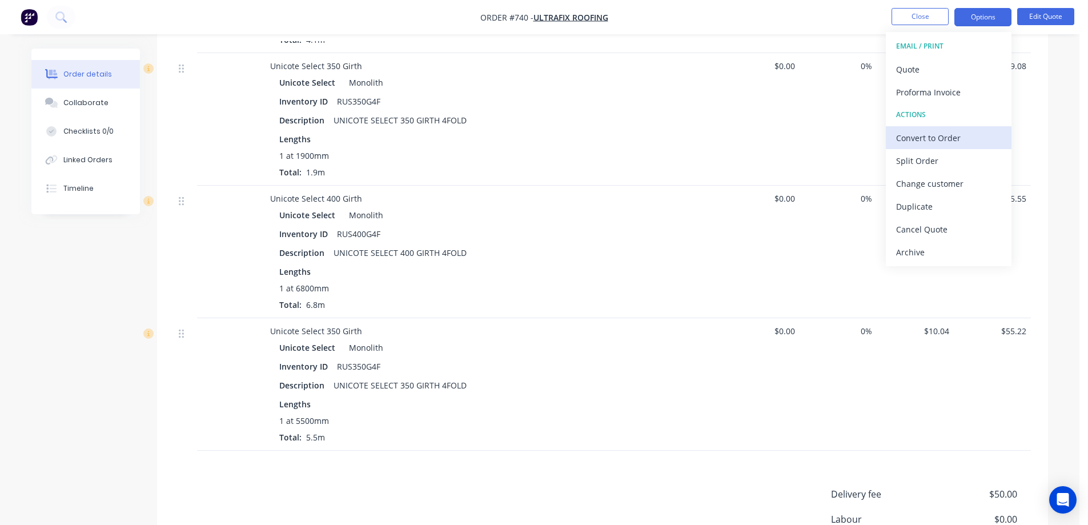
click at [946, 136] on div "Convert to Order" at bounding box center [949, 138] width 105 height 17
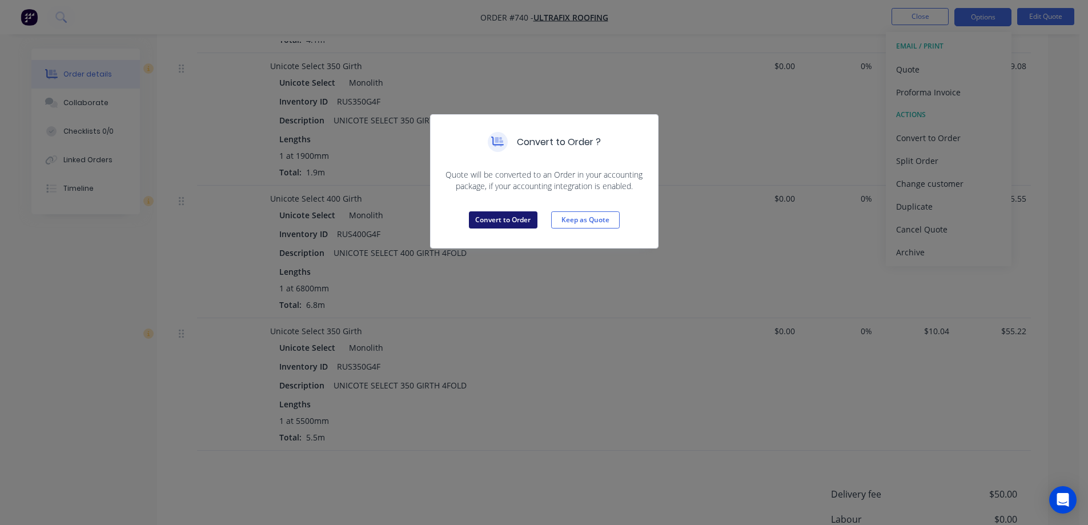
click at [510, 221] on button "Convert to Order" at bounding box center [503, 219] width 69 height 17
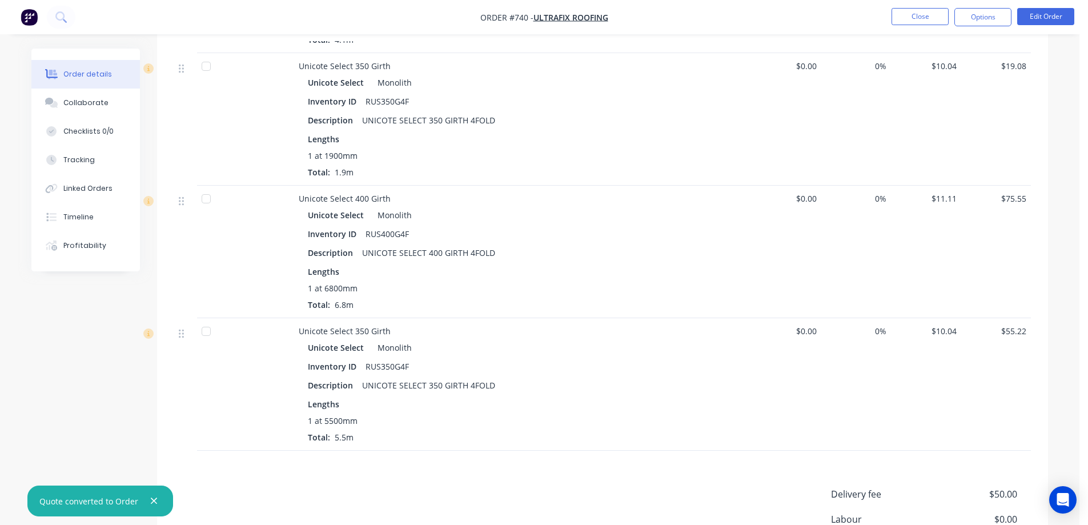
click at [978, 19] on button "Options" at bounding box center [983, 17] width 57 height 18
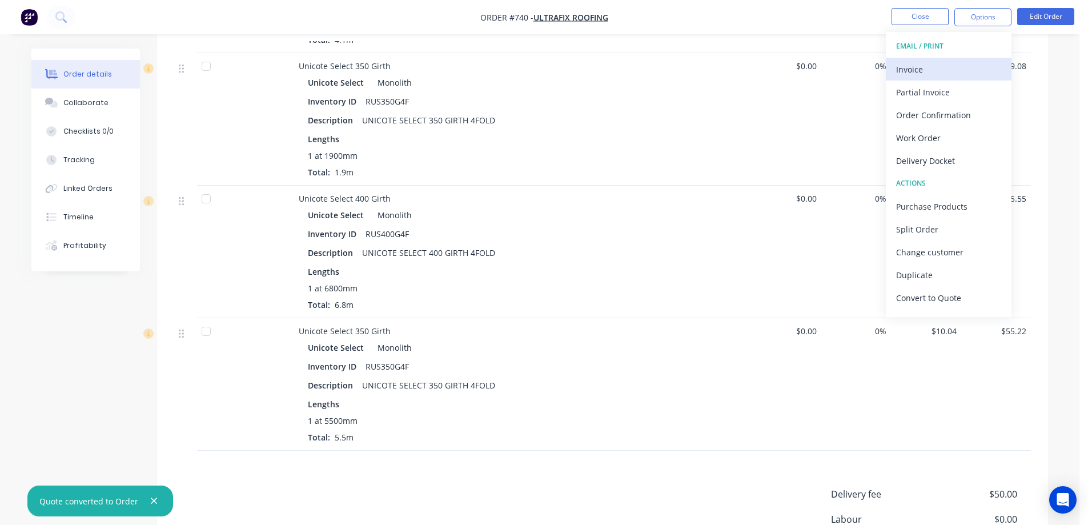
click at [948, 66] on div "Invoice" at bounding box center [949, 69] width 105 height 17
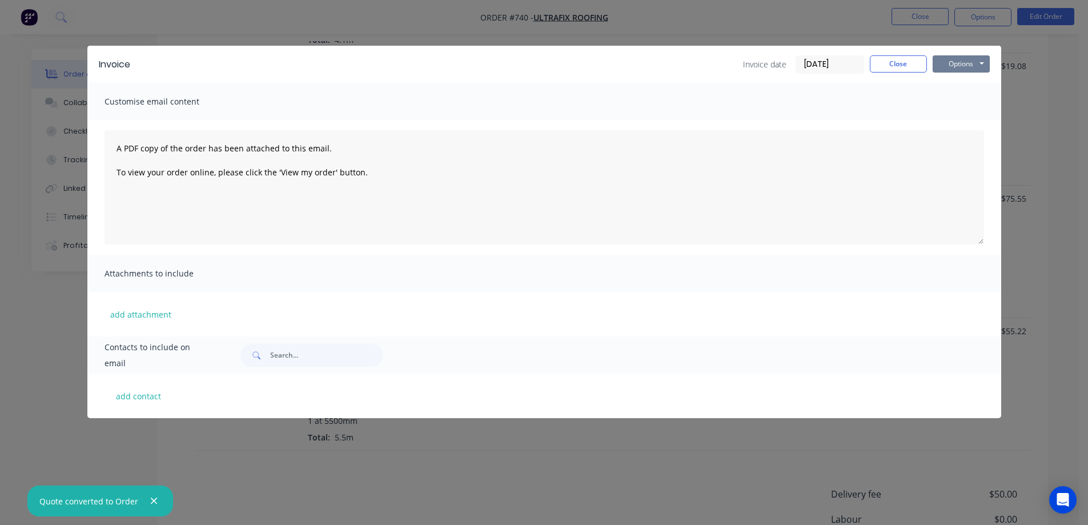
click at [948, 66] on button "Options" at bounding box center [961, 63] width 57 height 17
click at [947, 79] on button "Preview" at bounding box center [969, 84] width 73 height 19
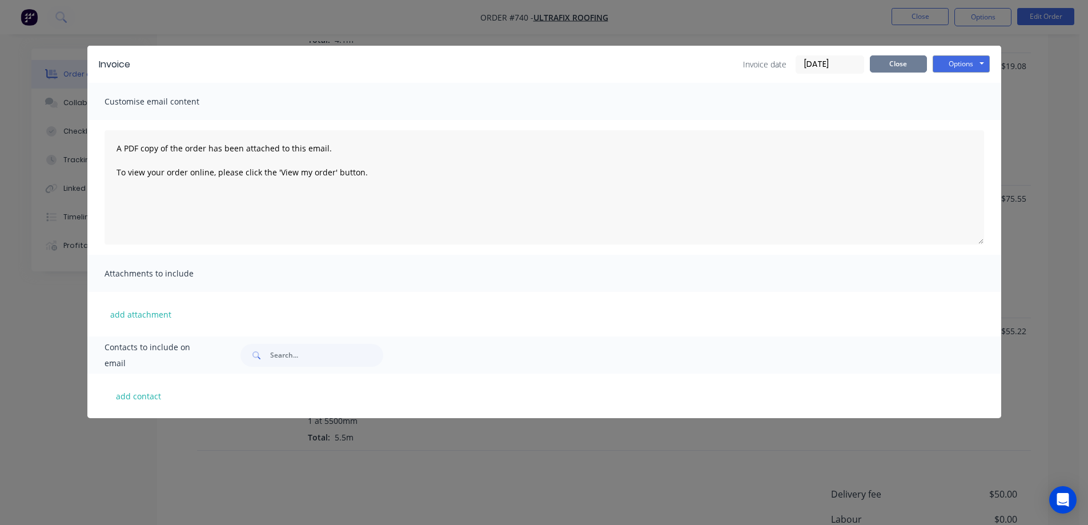
click at [900, 66] on button "Close" at bounding box center [898, 63] width 57 height 17
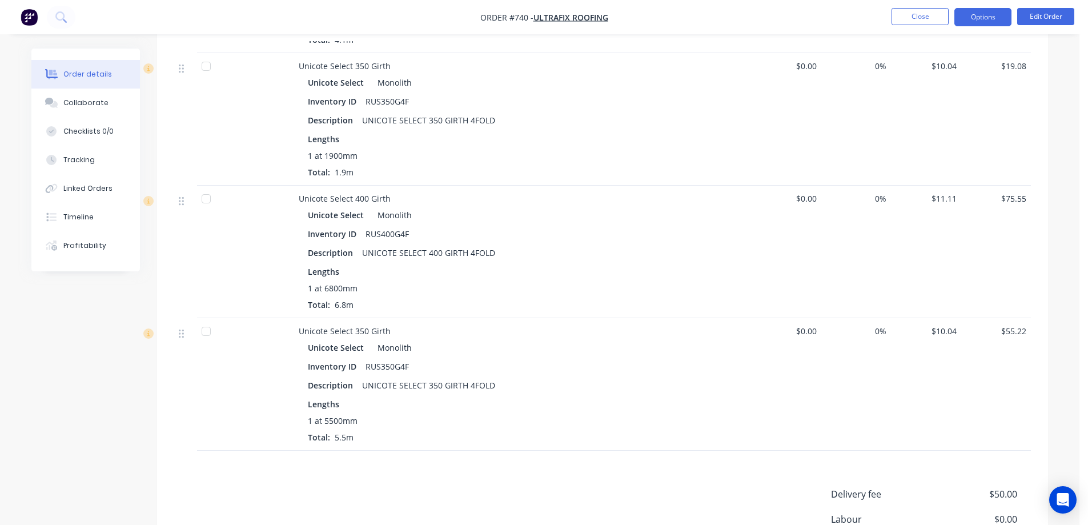
click at [983, 17] on button "Options" at bounding box center [983, 17] width 57 height 18
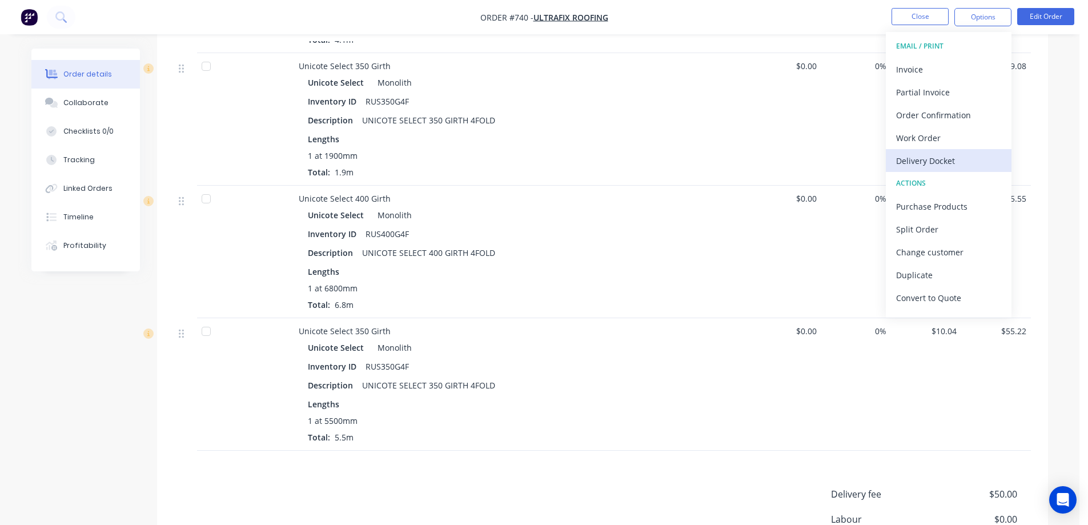
click at [943, 157] on div "Delivery Docket" at bounding box center [949, 161] width 105 height 17
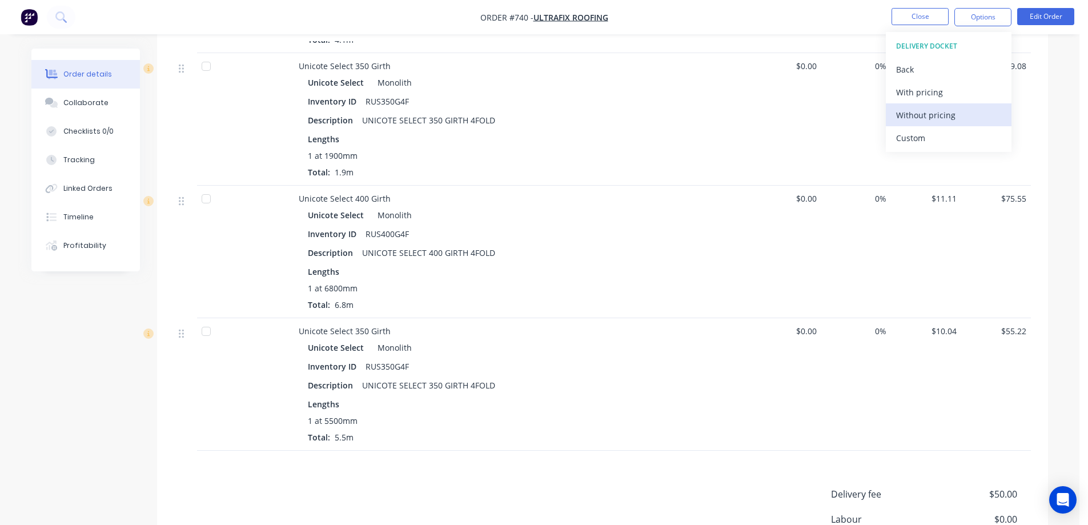
click at [902, 108] on div "Without pricing" at bounding box center [949, 115] width 105 height 17
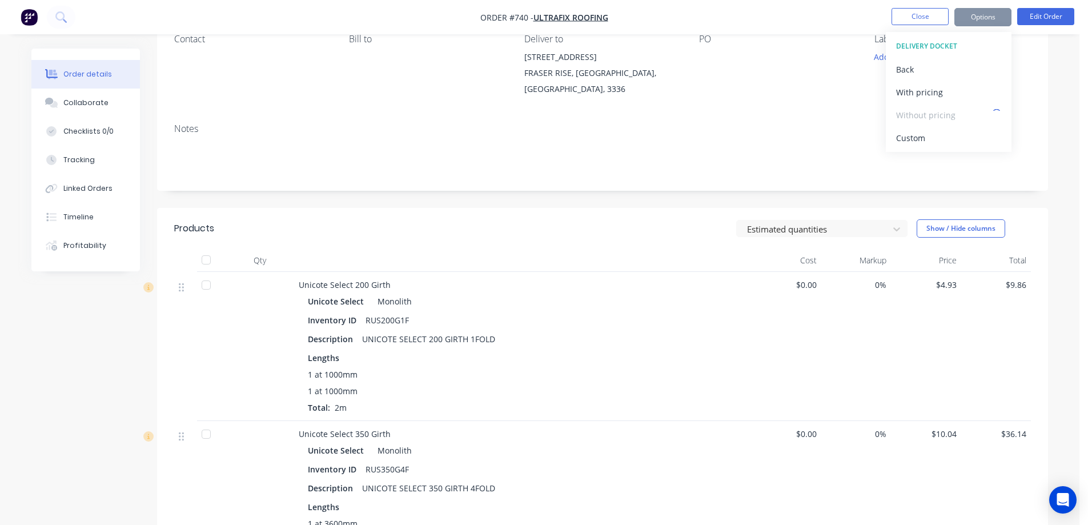
scroll to position [0, 0]
